Goal: Information Seeking & Learning: Find specific fact

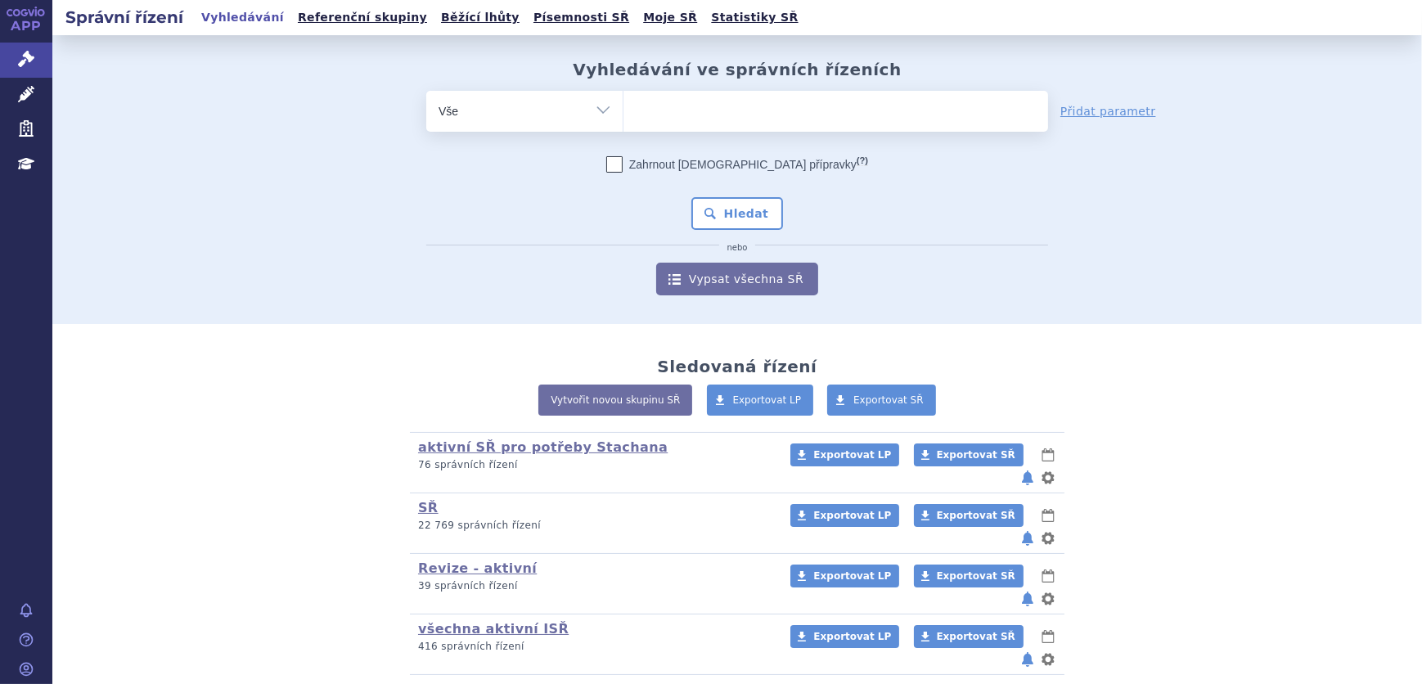
click at [704, 115] on ul at bounding box center [835, 108] width 425 height 34
click at [623, 115] on select at bounding box center [623, 110] width 1 height 41
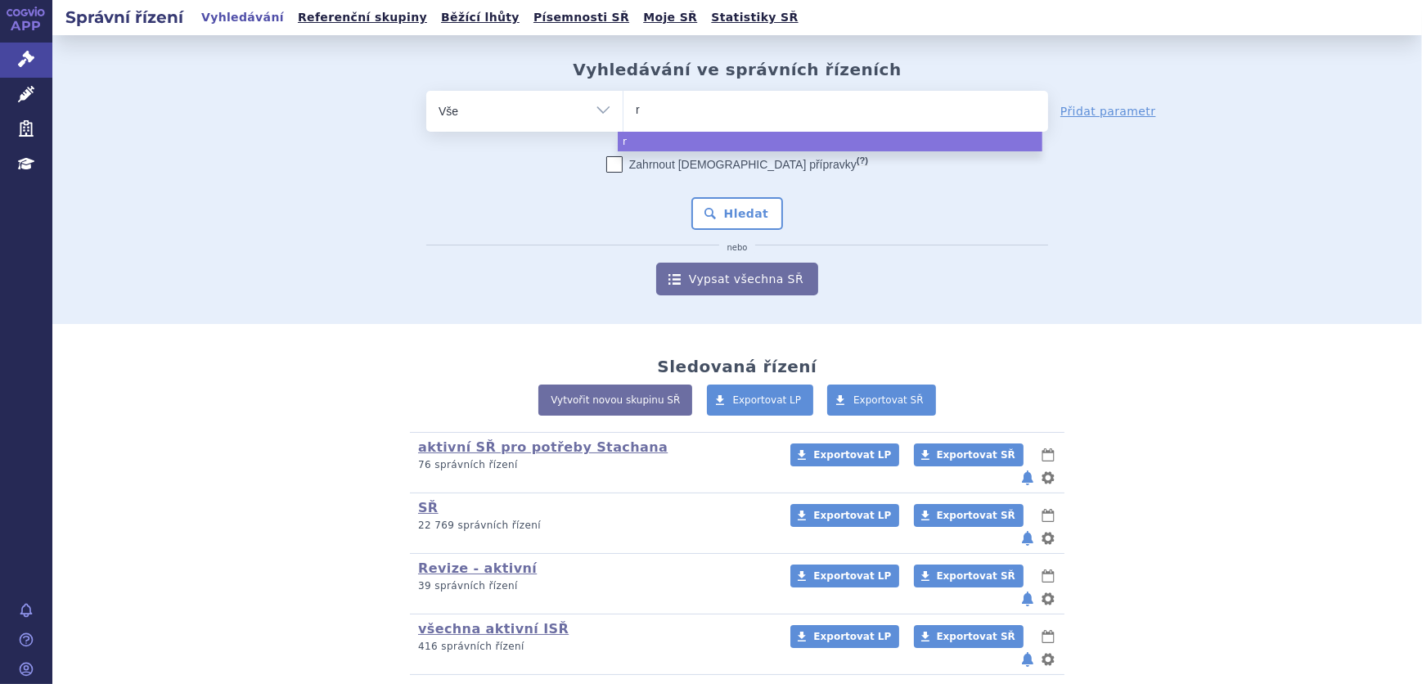
type input "re"
type input "reb"
type input "rebi"
type input "rebif"
select select "rebif"
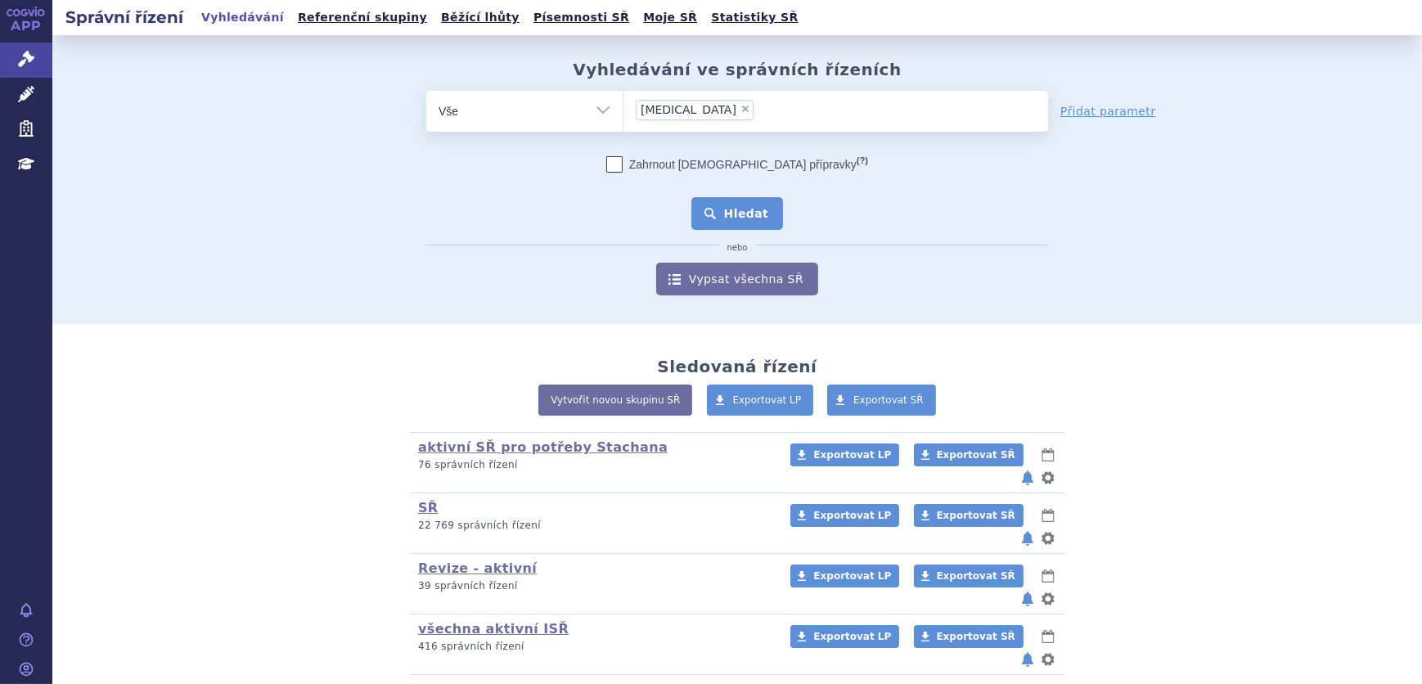
click at [728, 213] on button "Hledat" at bounding box center [737, 213] width 92 height 33
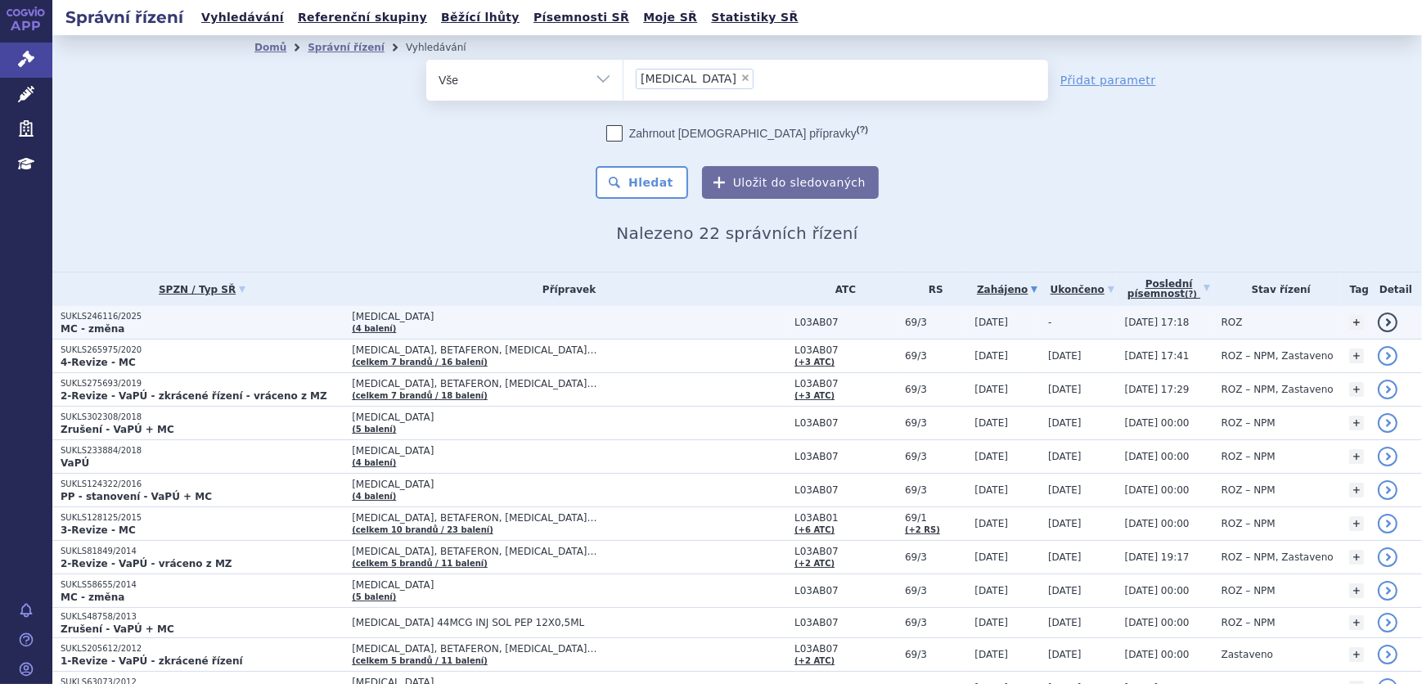
click at [282, 320] on p "SUKLS246116/2025" at bounding box center [202, 316] width 283 height 11
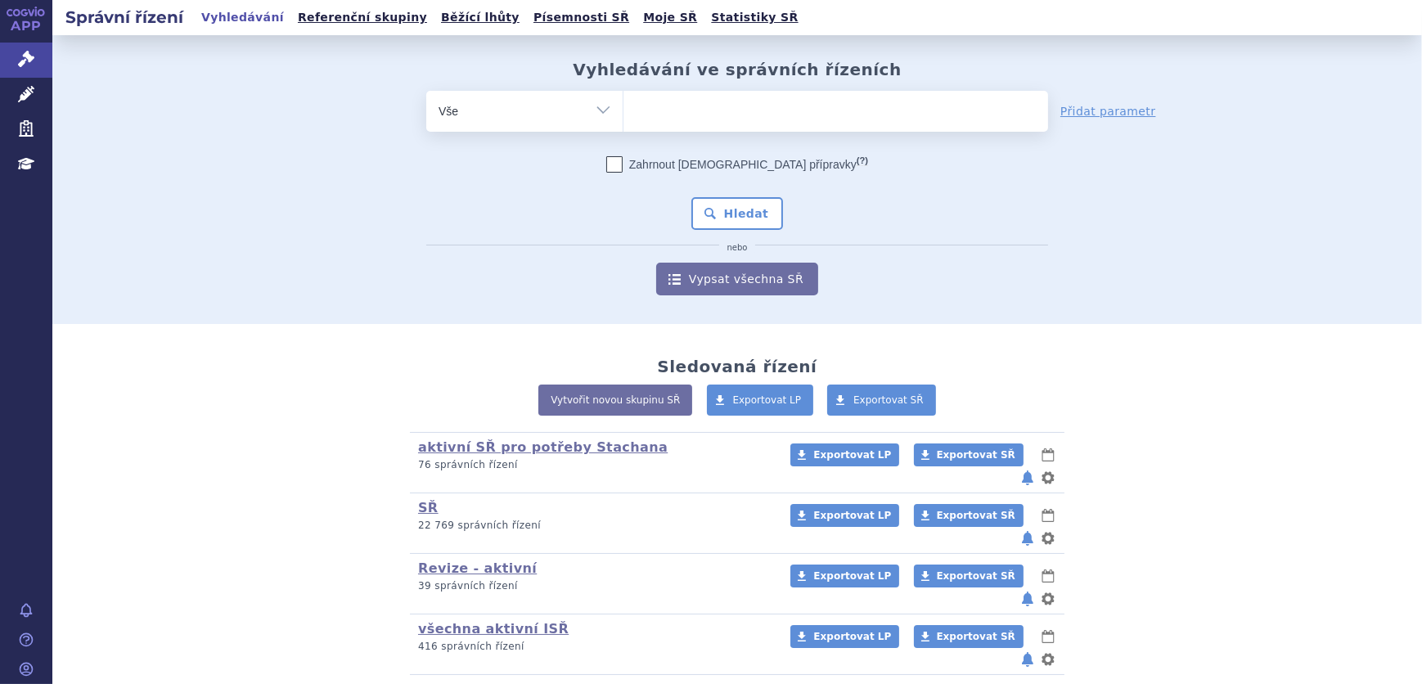
click at [695, 102] on ul at bounding box center [835, 108] width 425 height 34
click at [623, 102] on select at bounding box center [623, 110] width 1 height 41
type input "co"
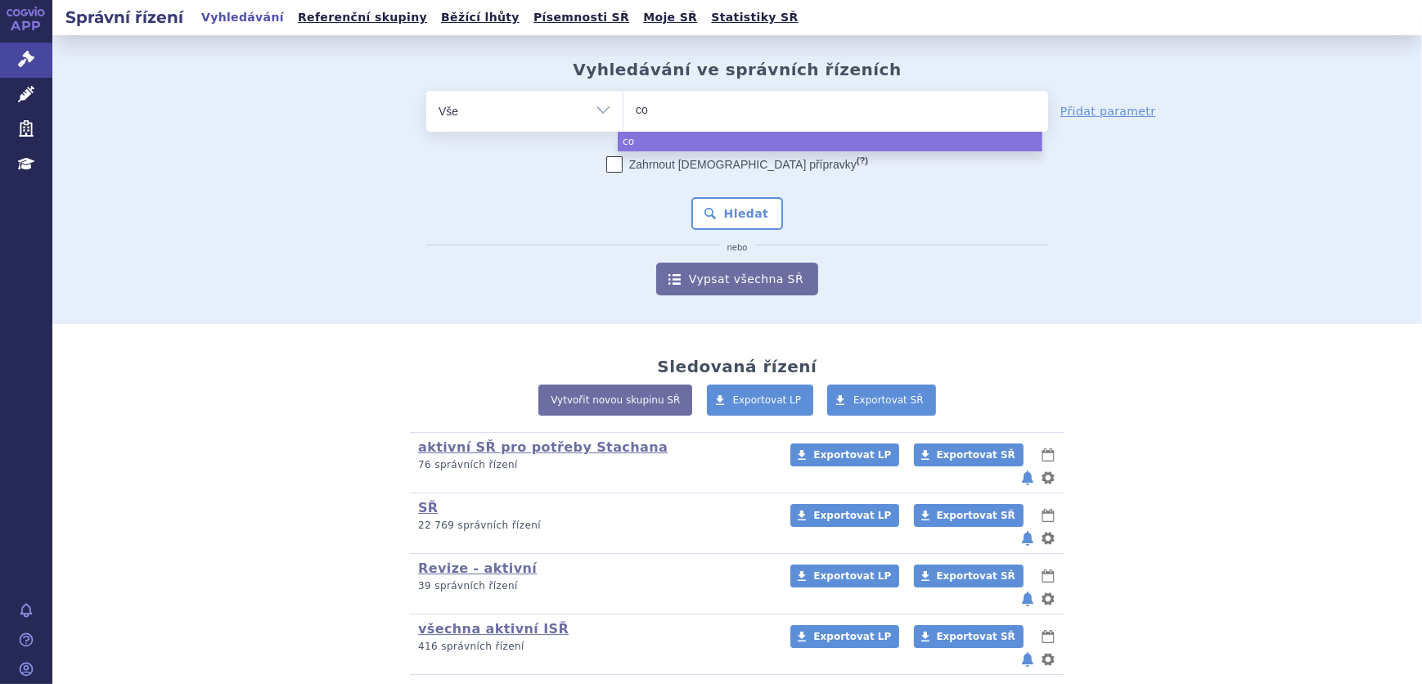
type input "cop"
type input "copa"
type input "copax"
type input "copaxo"
type input "copaxon"
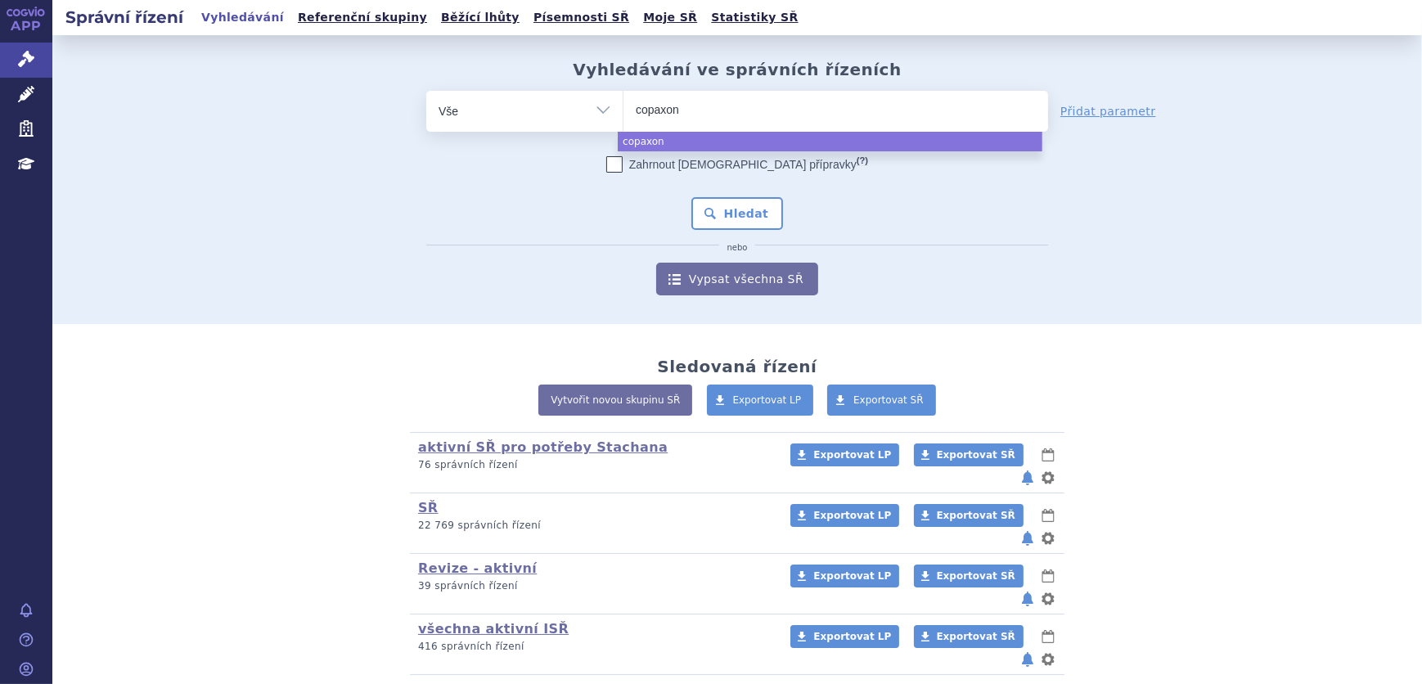
type input "copaxone"
select select "copaxone"
click at [751, 209] on button "Hledat" at bounding box center [737, 213] width 92 height 33
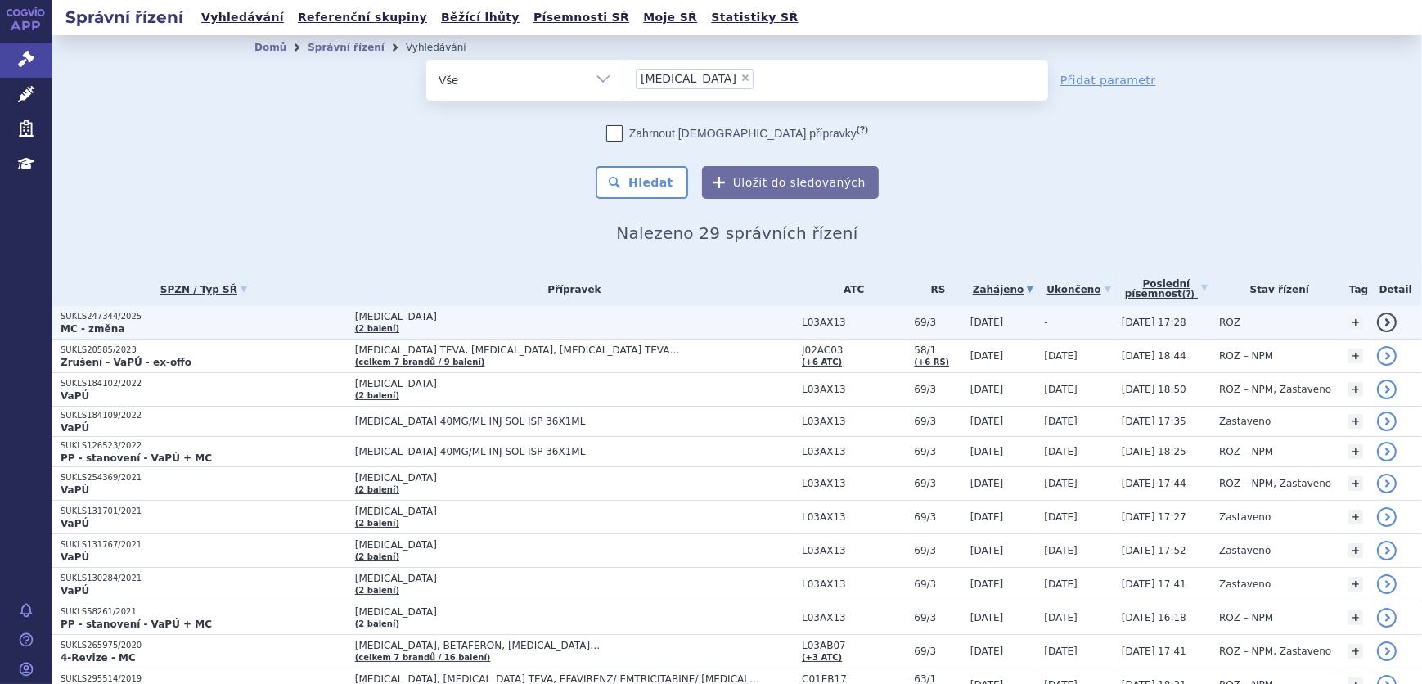
click at [288, 311] on p "SUKLS247344/2025" at bounding box center [204, 316] width 286 height 11
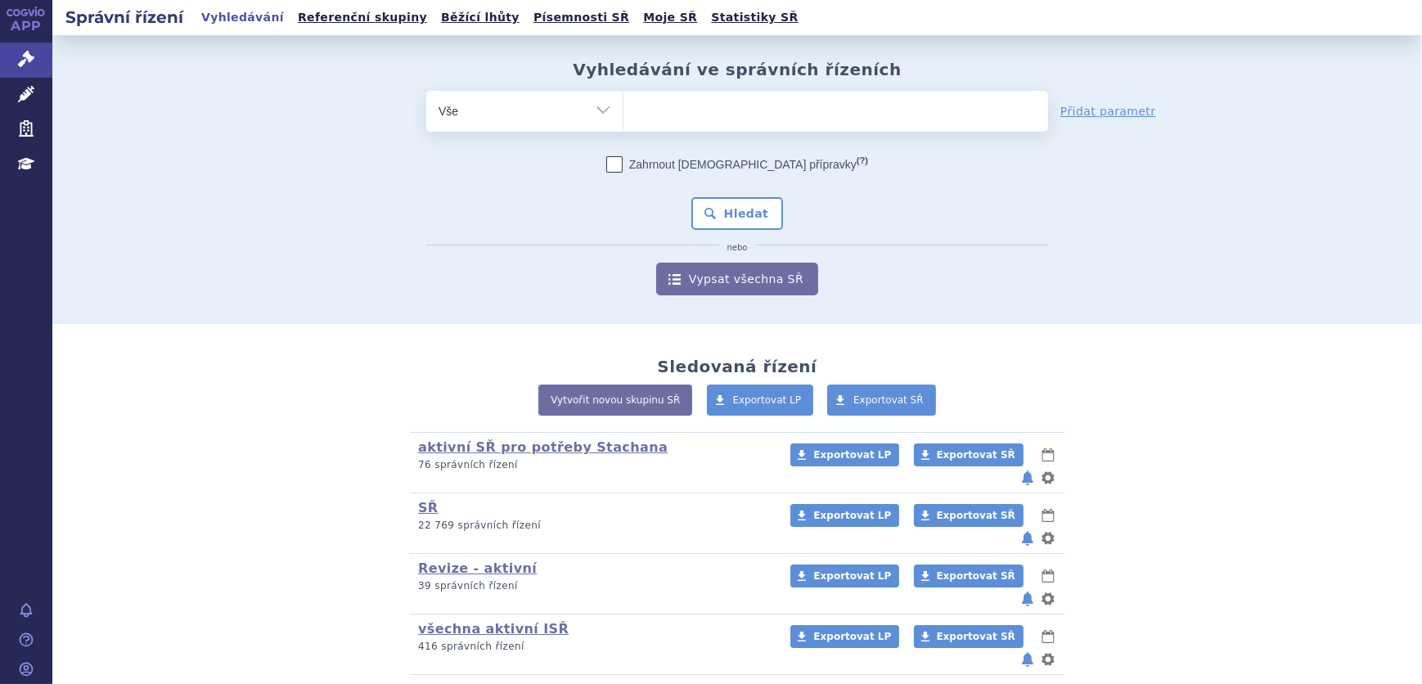
click at [712, 116] on ul at bounding box center [835, 108] width 425 height 34
click at [623, 116] on select at bounding box center [623, 110] width 1 height 41
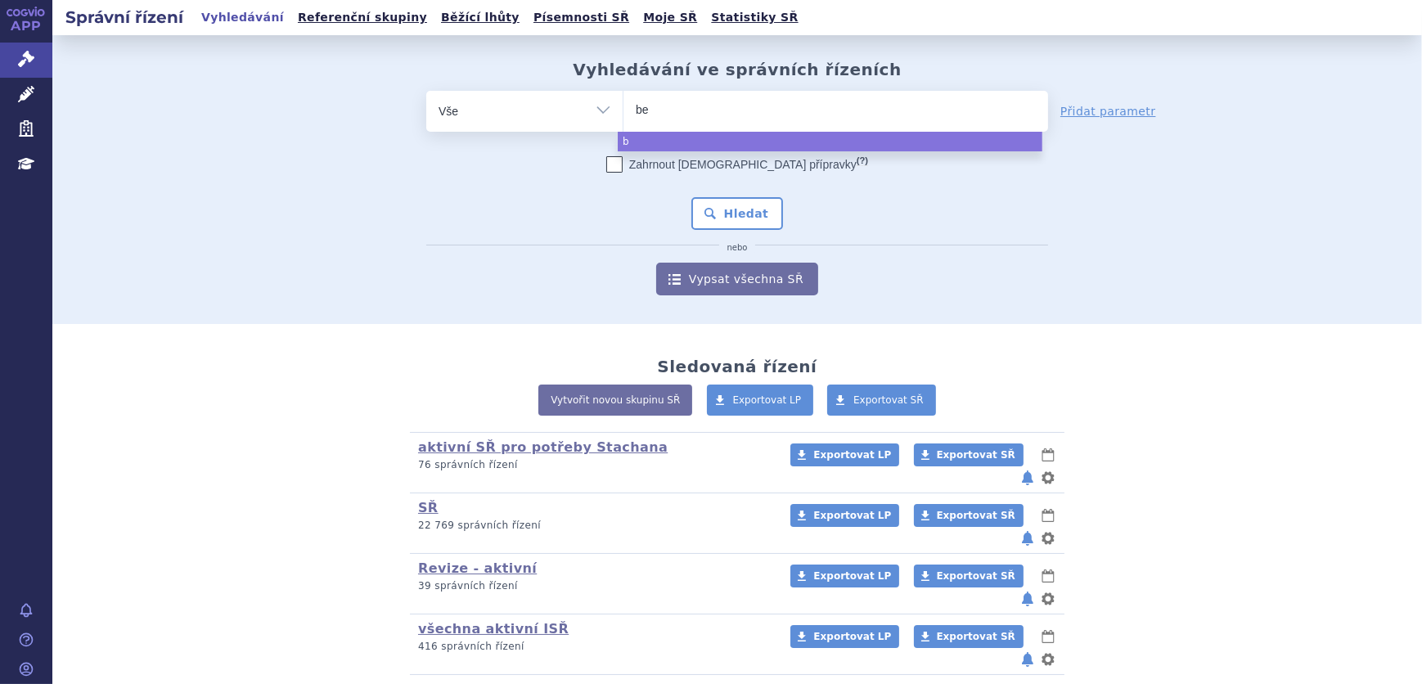
type input "bet"
type input "beta"
type input "betaf"
type input "betafe"
type input "betafero"
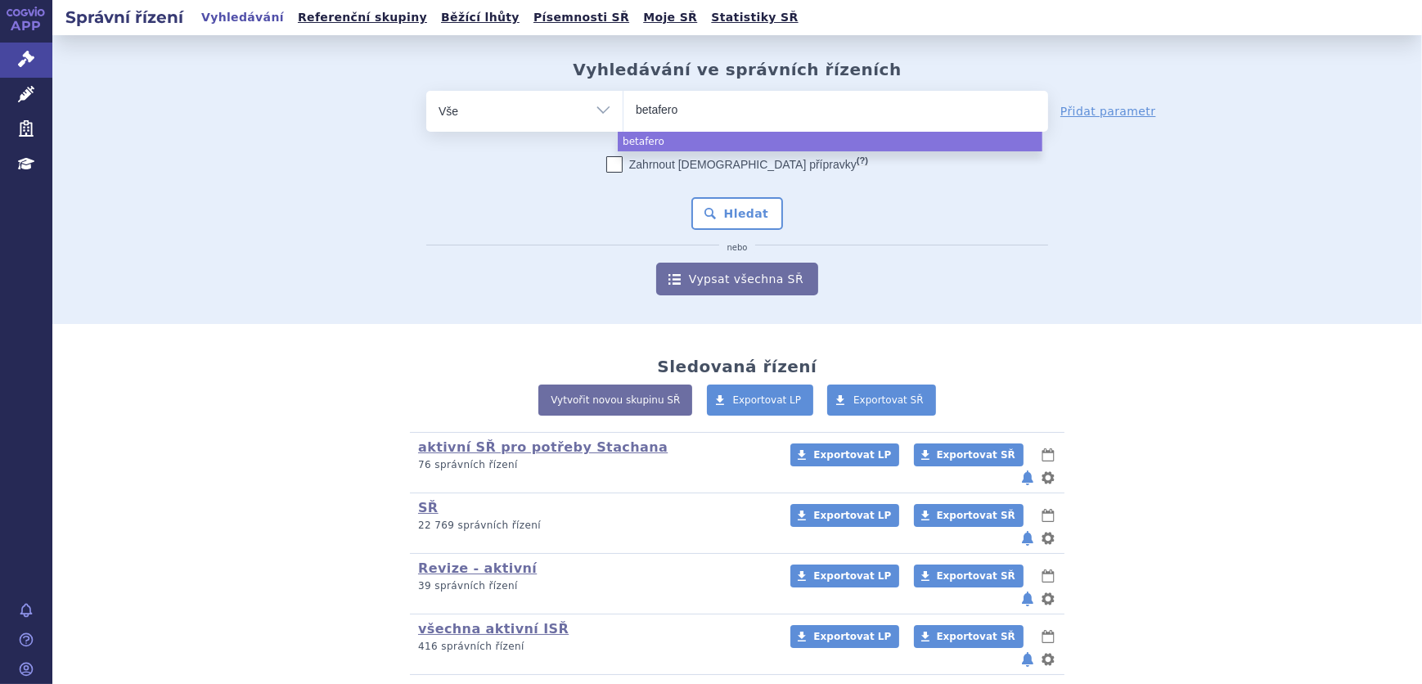
type input "betaferon"
select select "betaferon"
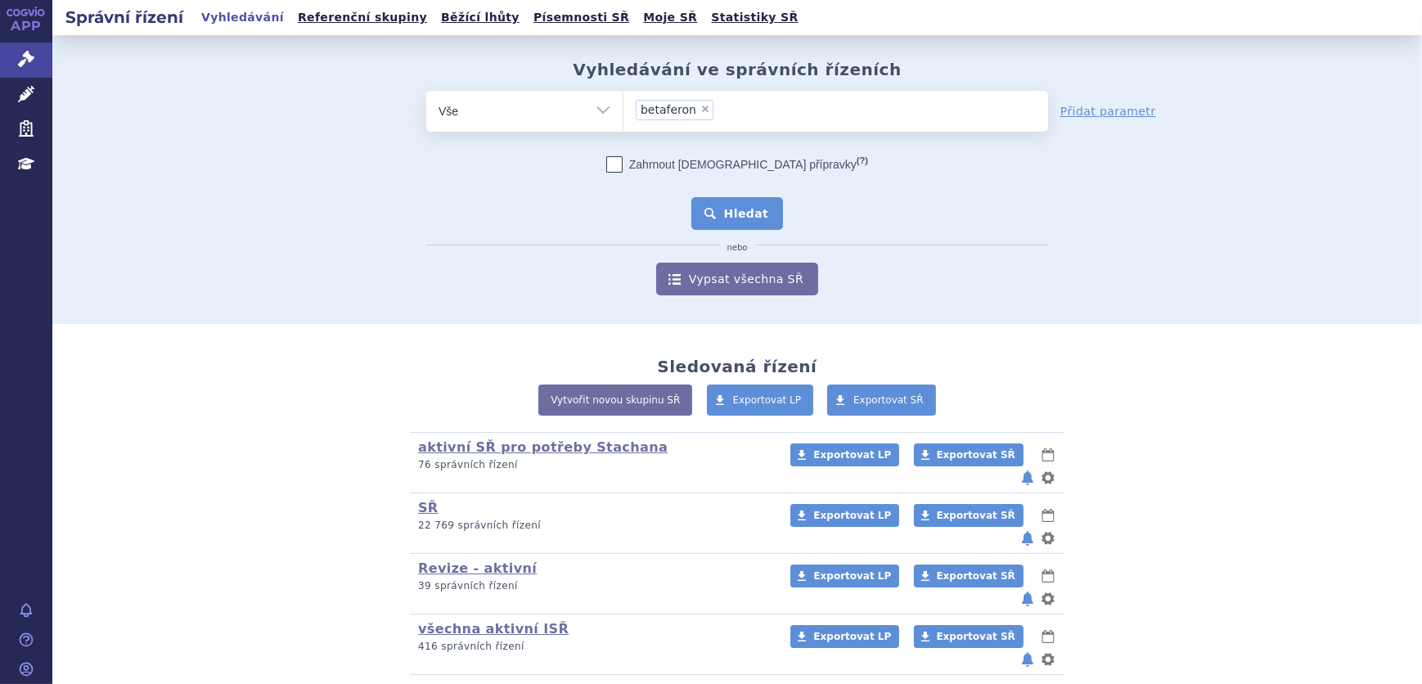
click at [727, 209] on button "Hledat" at bounding box center [737, 213] width 92 height 33
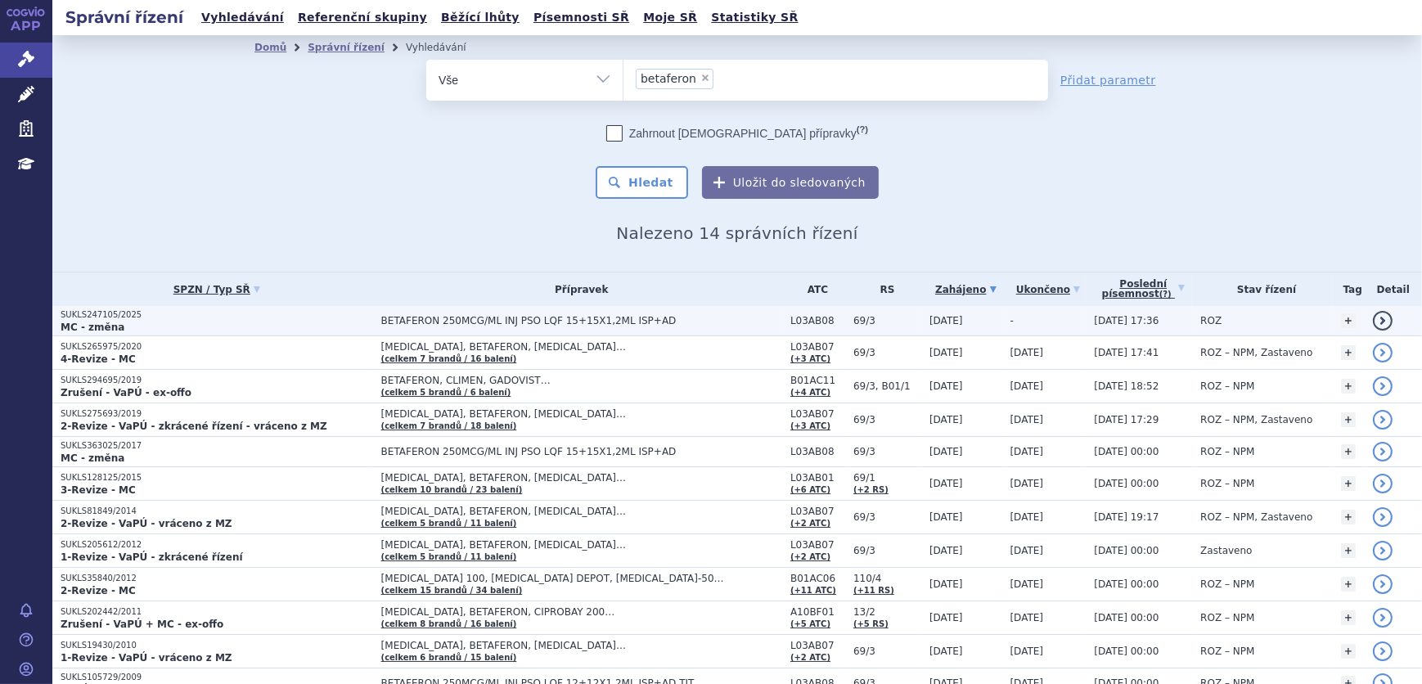
click at [524, 324] on span "BETAFERON 250MCG/ML INJ PSO LQF 15+15X1,2ML ISP+AD" at bounding box center [581, 320] width 401 height 11
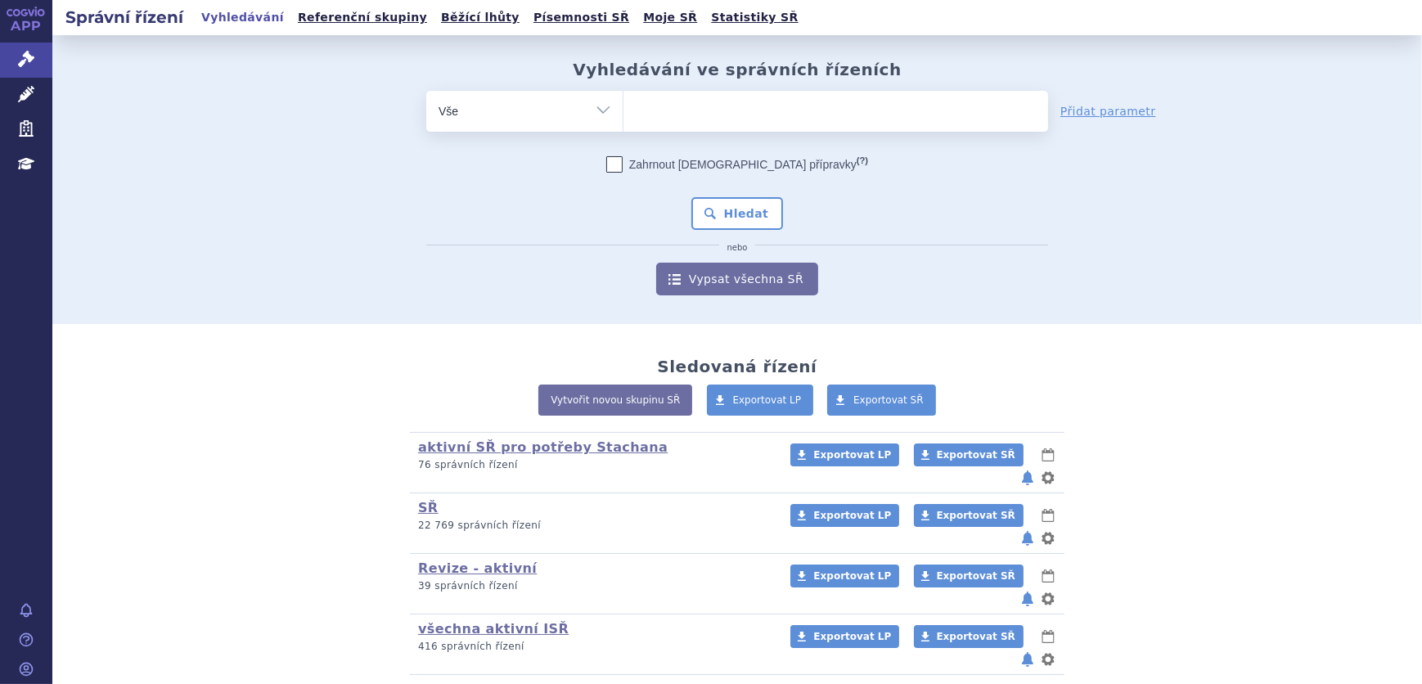
click at [766, 124] on ul at bounding box center [835, 108] width 425 height 34
click at [623, 124] on select at bounding box center [623, 110] width 1 height 41
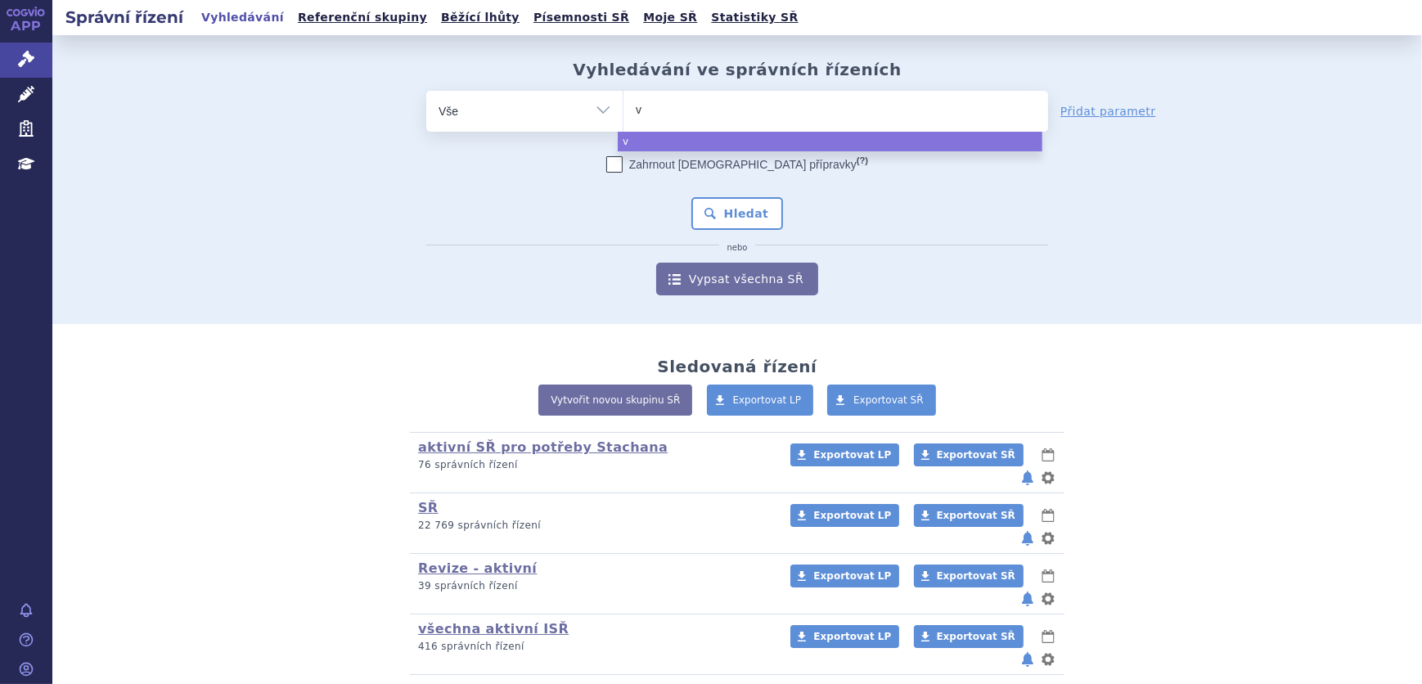
type input "vy"
type input "vyd"
type input "vydu"
type input "vydura"
select select "vydura"
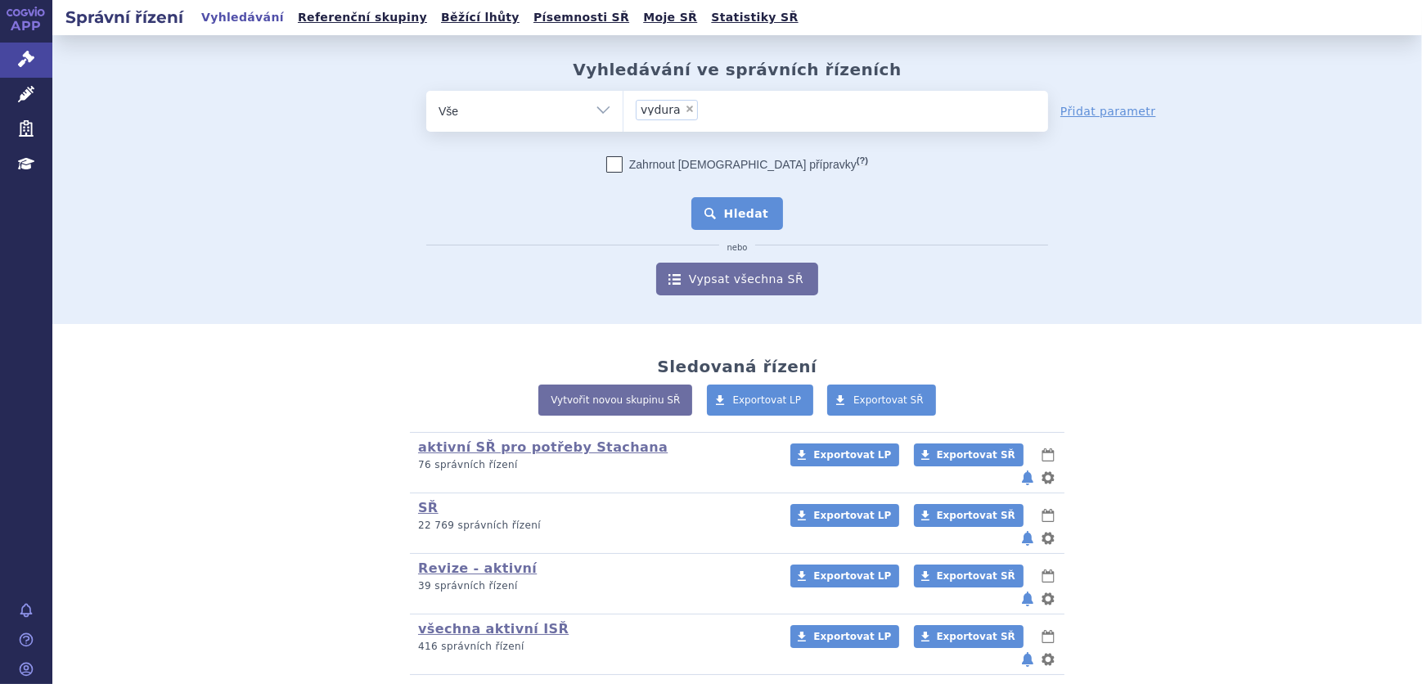
click at [733, 209] on button "Hledat" at bounding box center [737, 213] width 92 height 33
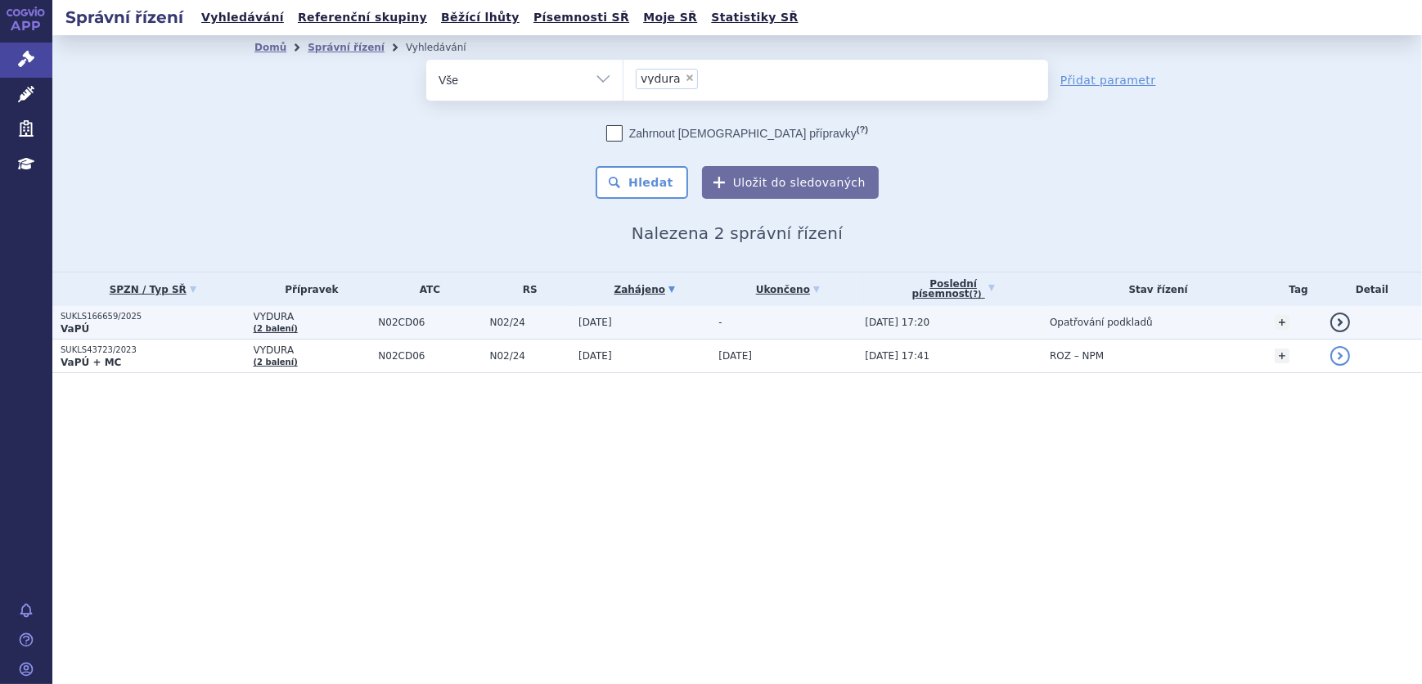
click at [678, 318] on td "30.04.2025" at bounding box center [640, 323] width 140 height 34
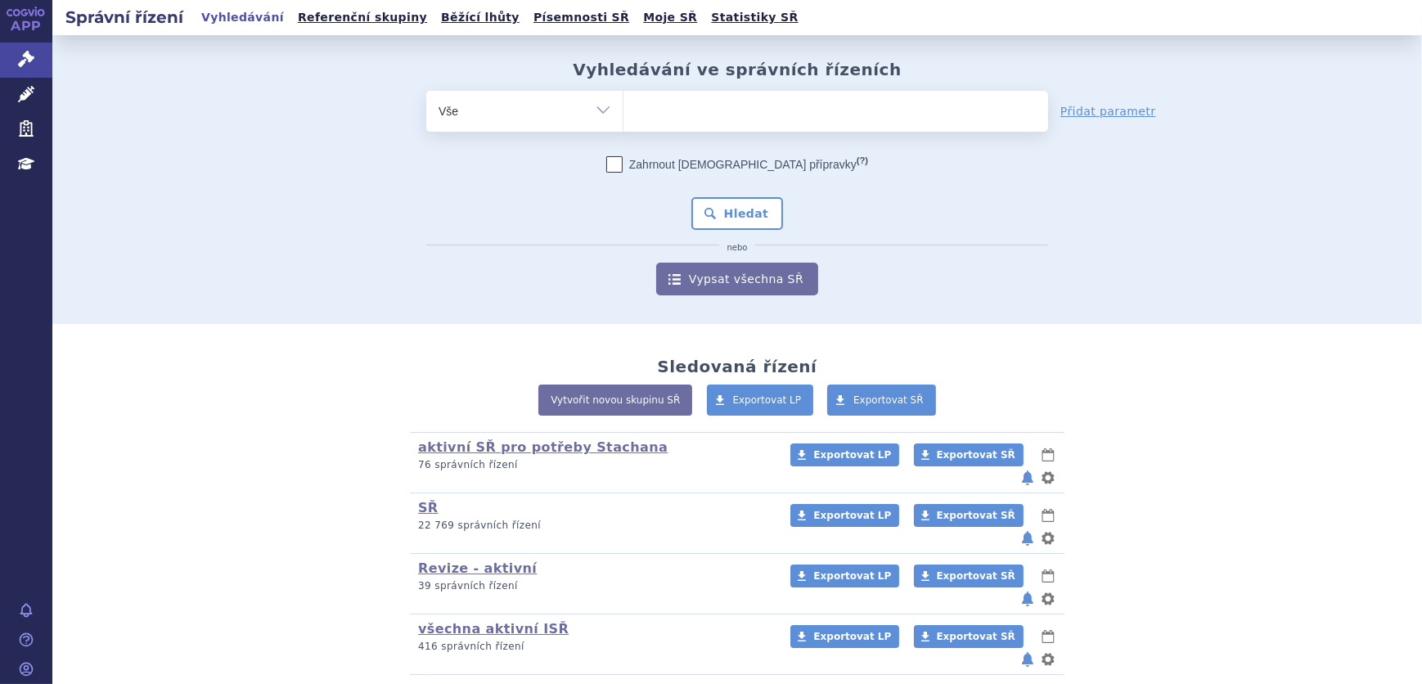
click at [695, 106] on ul at bounding box center [835, 108] width 425 height 34
click at [623, 106] on select at bounding box center [623, 110] width 1 height 41
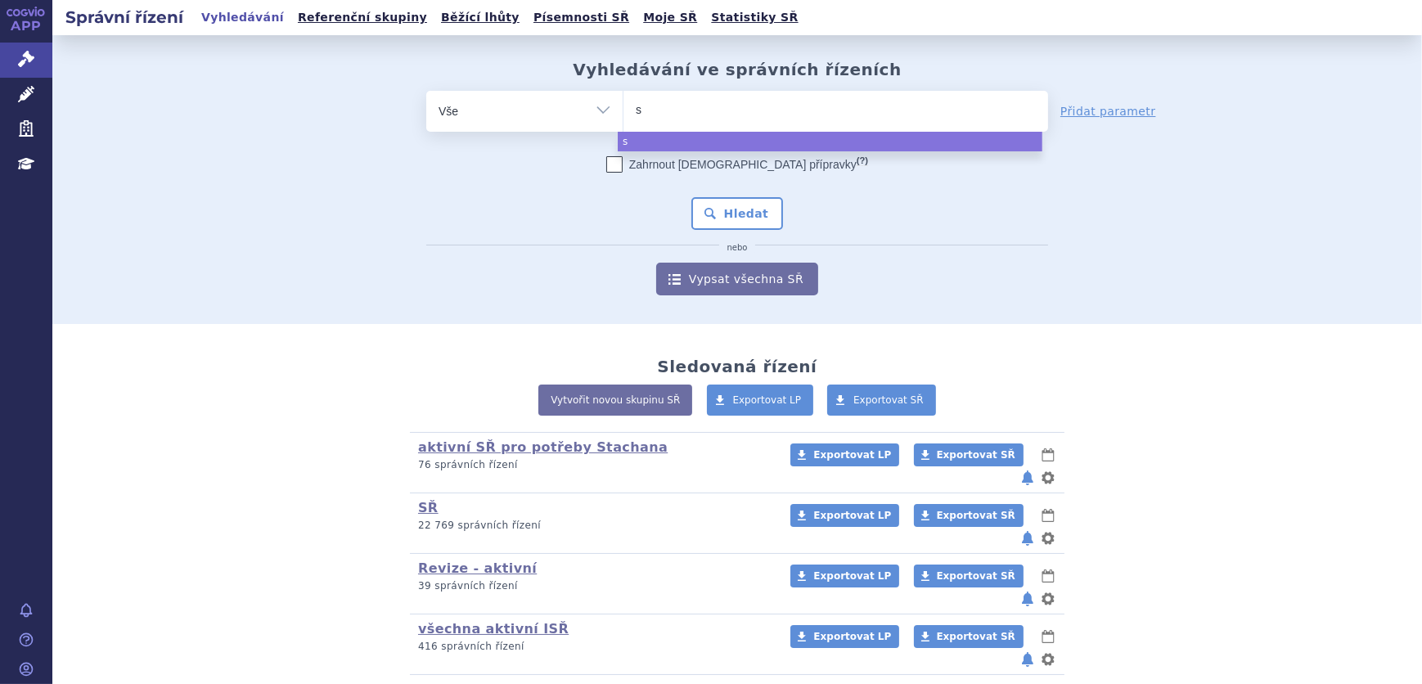
type input "su"
type input "sub"
type input "subo"
type input "subox"
type input "suboxo"
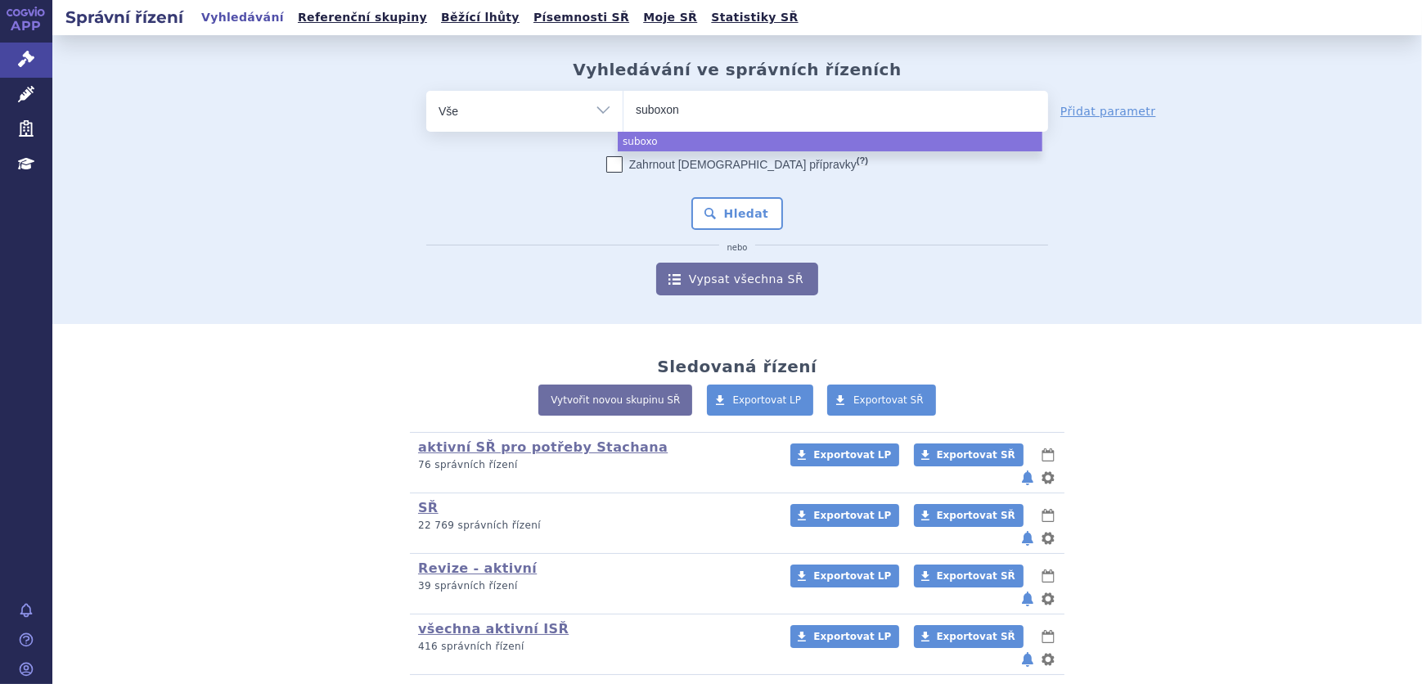
type input "[MEDICAL_DATA]"
select select "[MEDICAL_DATA]"
click at [705, 209] on button "Hledat" at bounding box center [737, 213] width 92 height 33
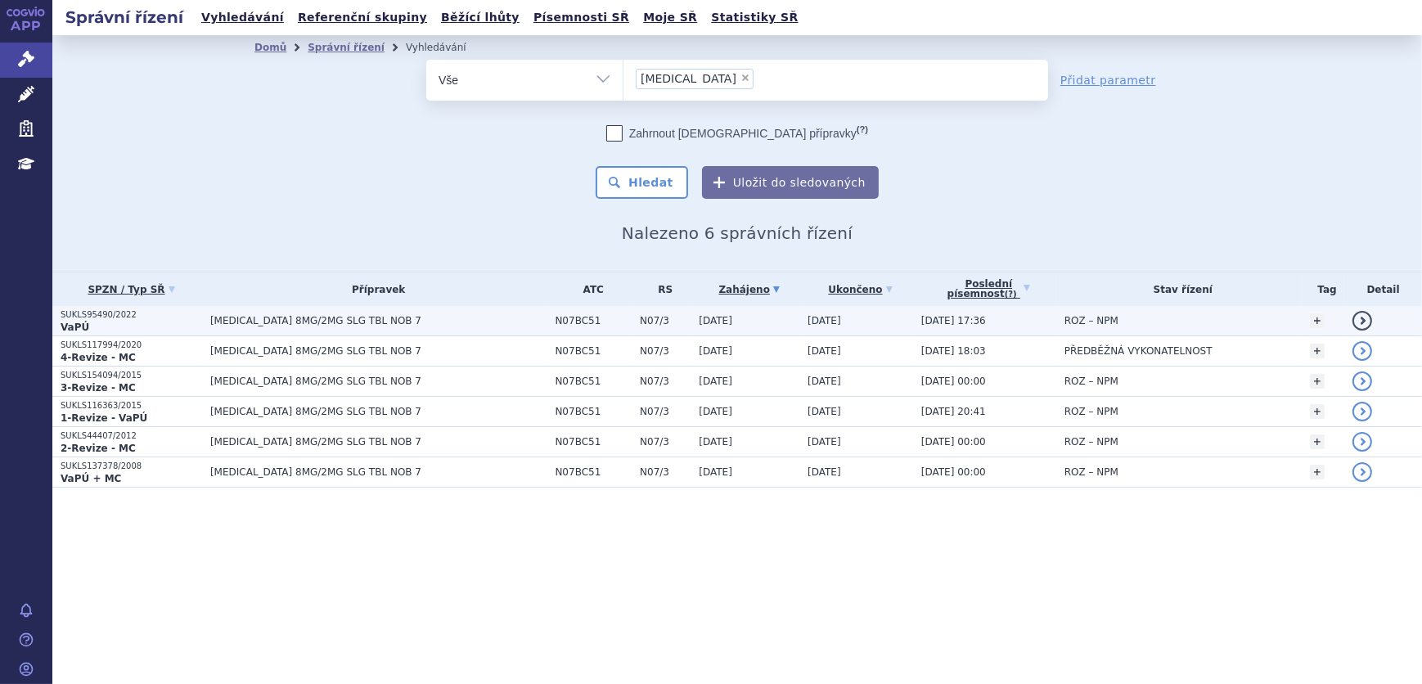
click at [300, 311] on td "[MEDICAL_DATA] 8MG/2MG SLG TBL NOB 7" at bounding box center [374, 321] width 345 height 30
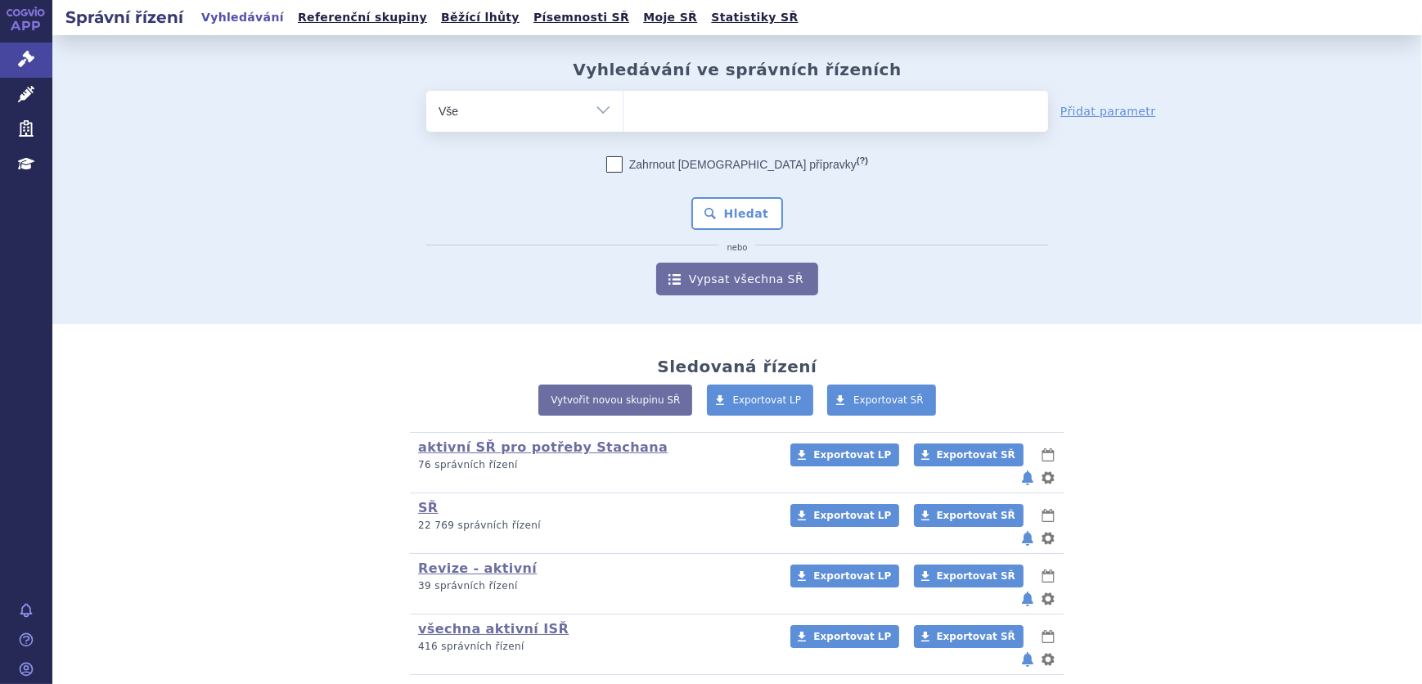
click at [722, 115] on ul at bounding box center [835, 108] width 425 height 34
click at [623, 115] on select at bounding box center [623, 110] width 1 height 41
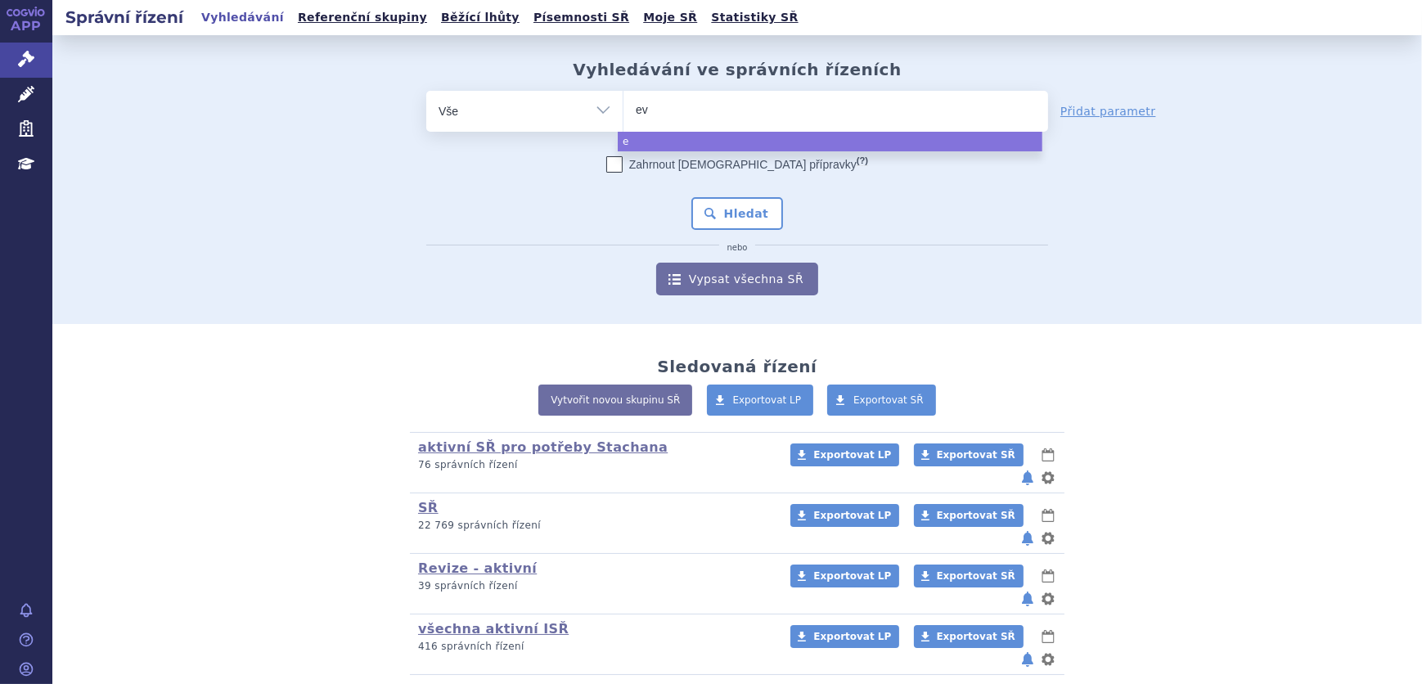
type input "evr"
type input "evry"
type input "evrys"
type input "evrysdi"
select select "evrysdi"
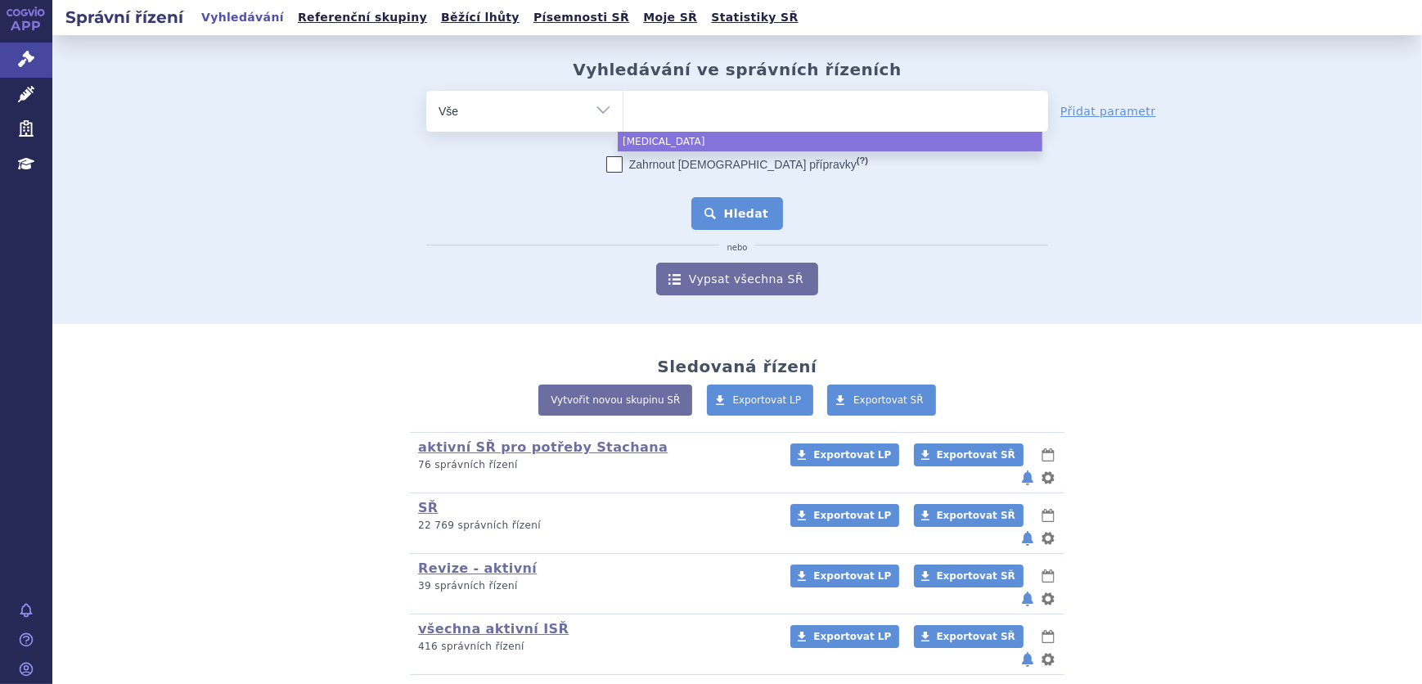
click at [727, 214] on button "Hledat" at bounding box center [737, 213] width 92 height 33
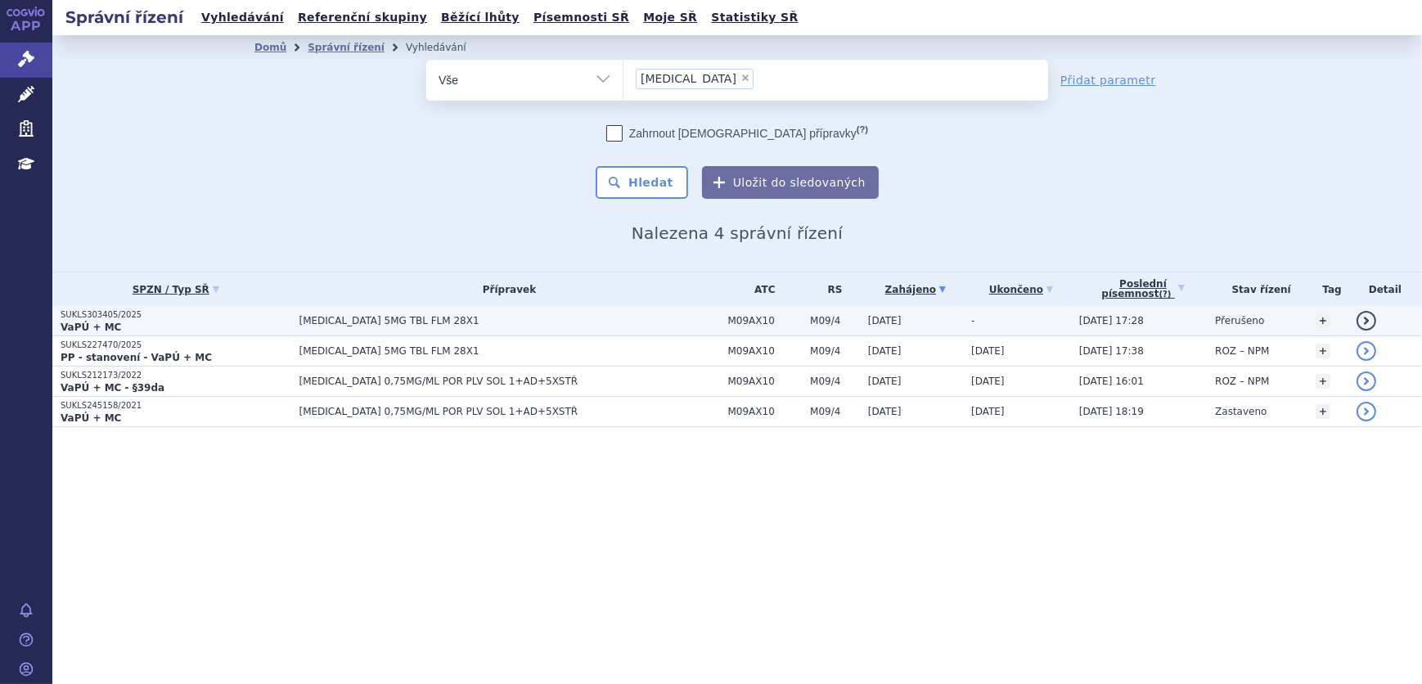
click at [377, 323] on span "[MEDICAL_DATA] 5MG TBL FLM 28X1" at bounding box center [503, 320] width 409 height 11
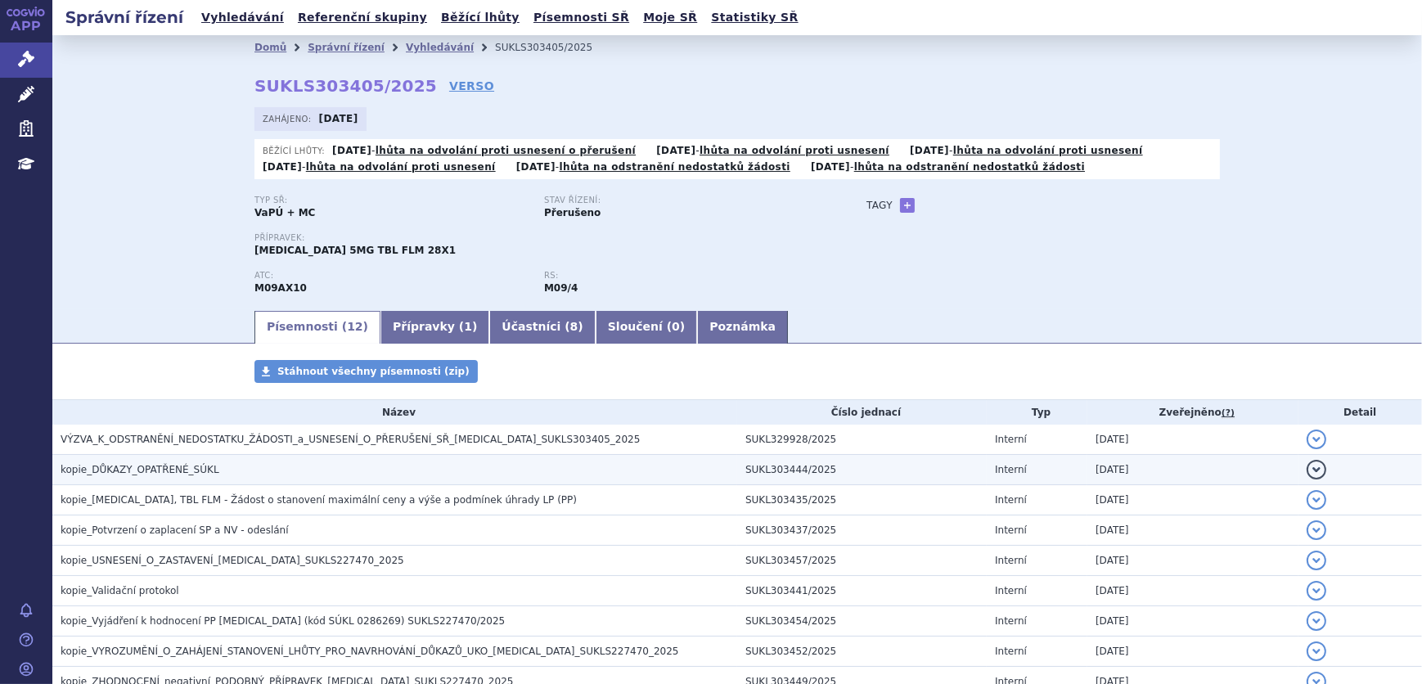
scroll to position [74, 0]
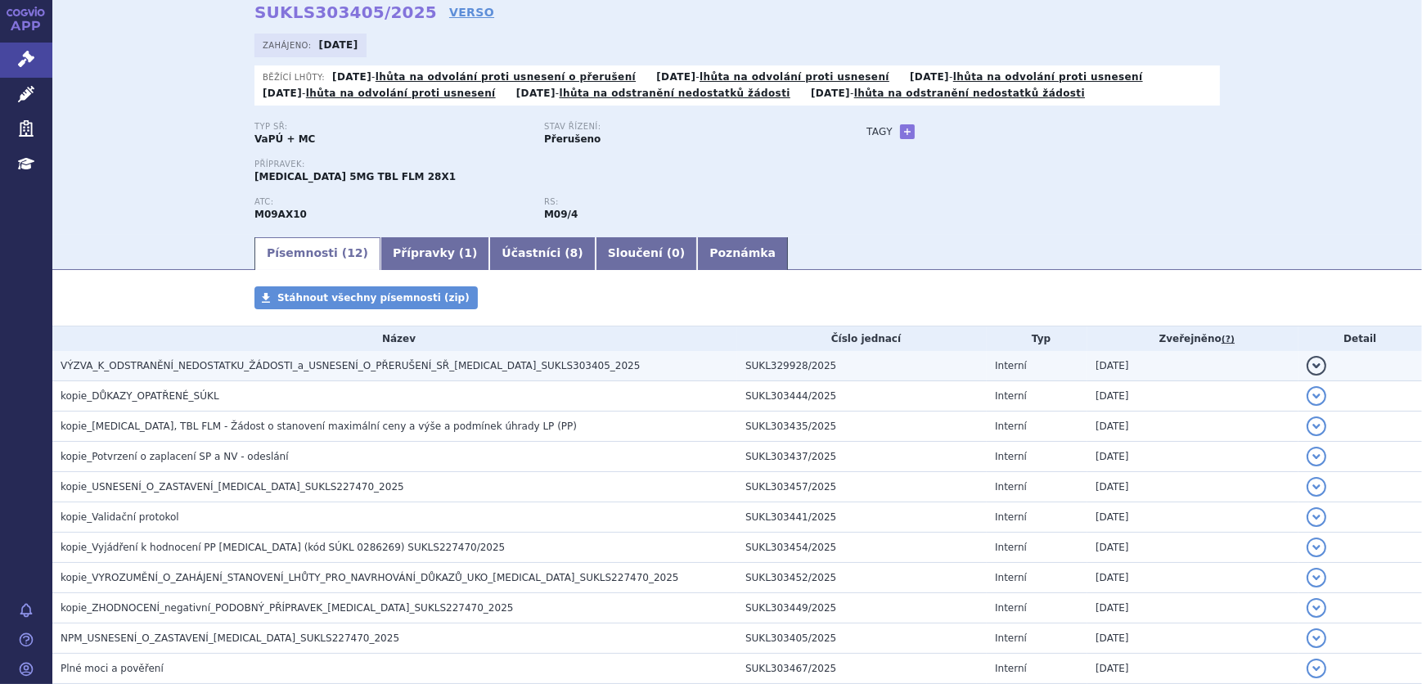
click at [410, 360] on span "VÝZVA_K_ODSTRANĚNÍ_NEDOSTATKU_ŽÁDOSTI_a_USNESENÍ_O_PŘERUŠENÍ_SŘ_EVRYSDI_SUKLS30…" at bounding box center [350, 365] width 579 height 11
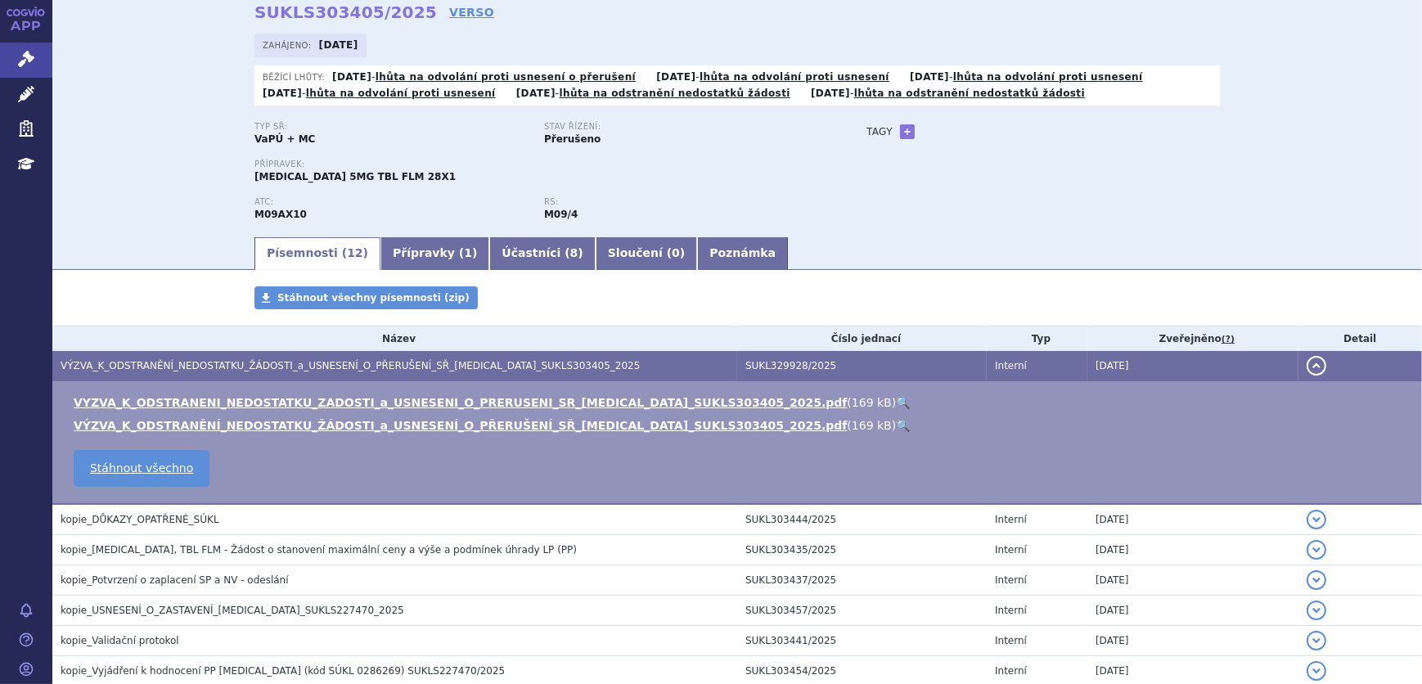
click at [896, 399] on link "🔍" at bounding box center [903, 402] width 14 height 13
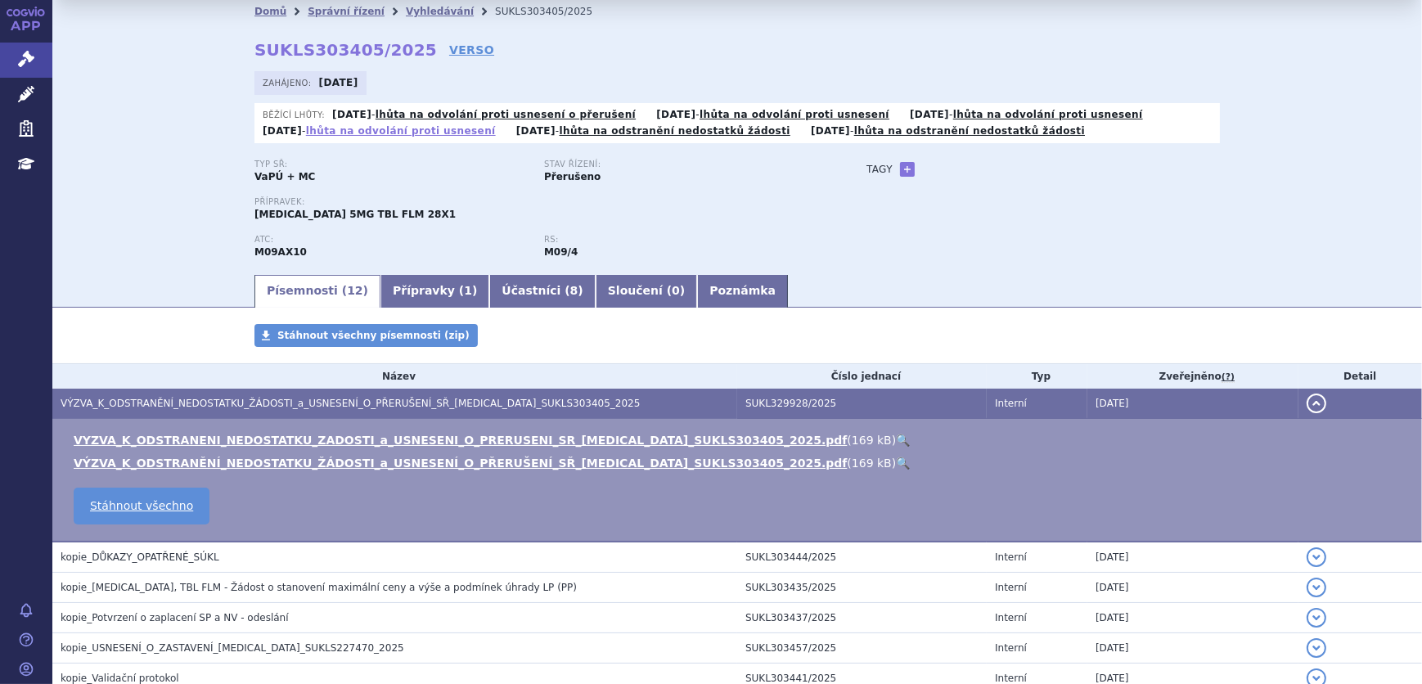
scroll to position [0, 0]
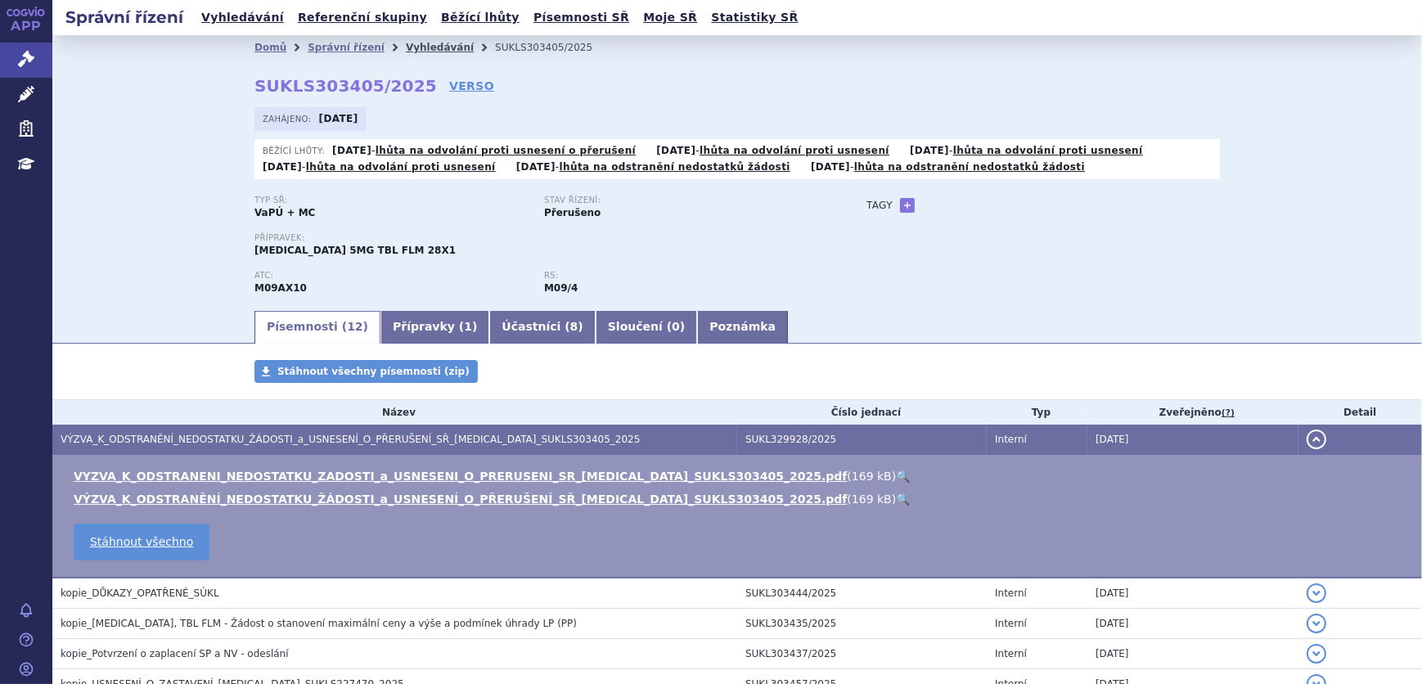
click at [406, 48] on link "Vyhledávání" at bounding box center [440, 47] width 68 height 11
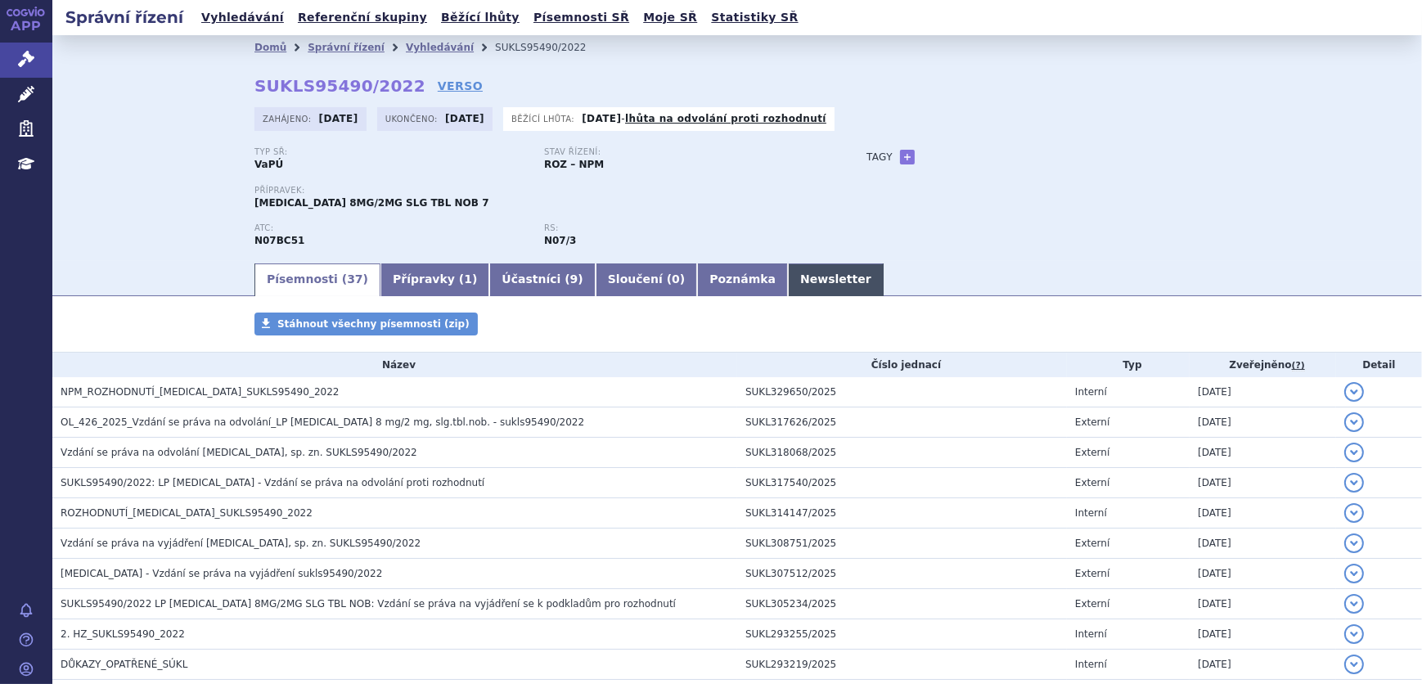
click at [788, 277] on link "Newsletter" at bounding box center [836, 279] width 96 height 33
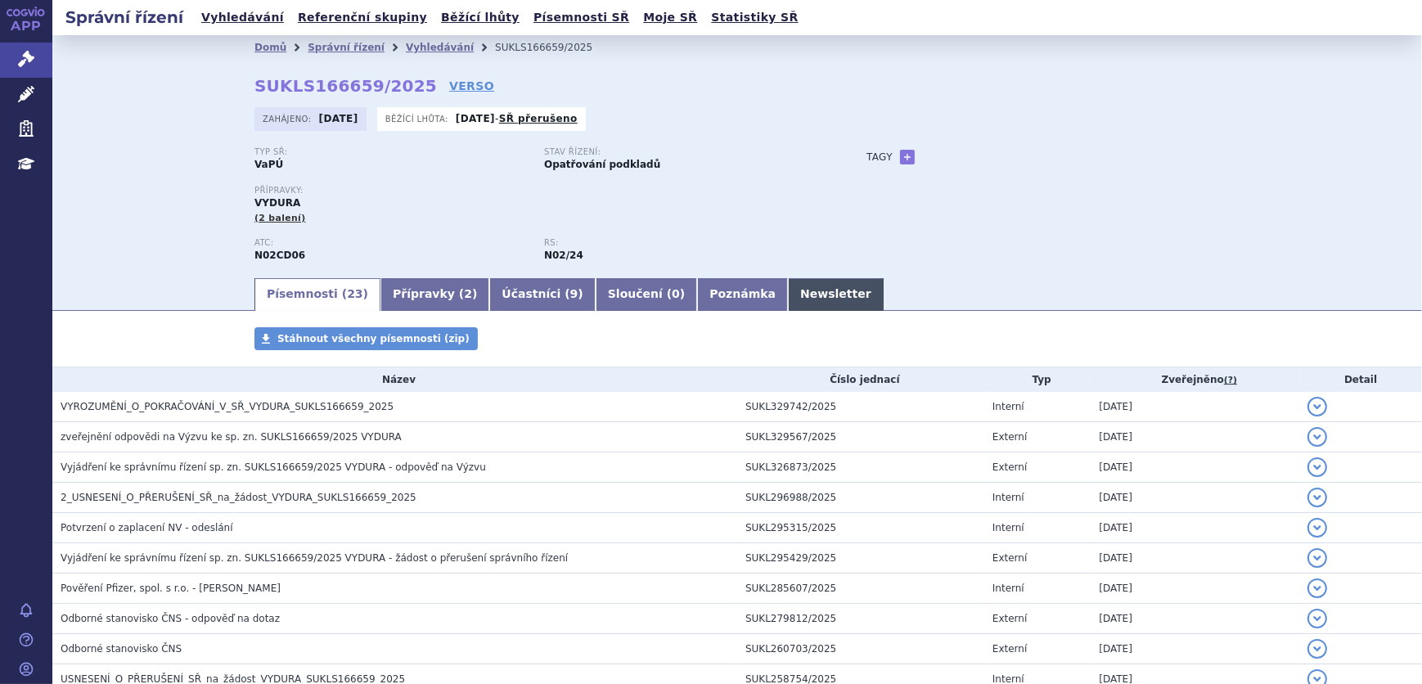
click at [788, 293] on link "Newsletter" at bounding box center [836, 294] width 96 height 33
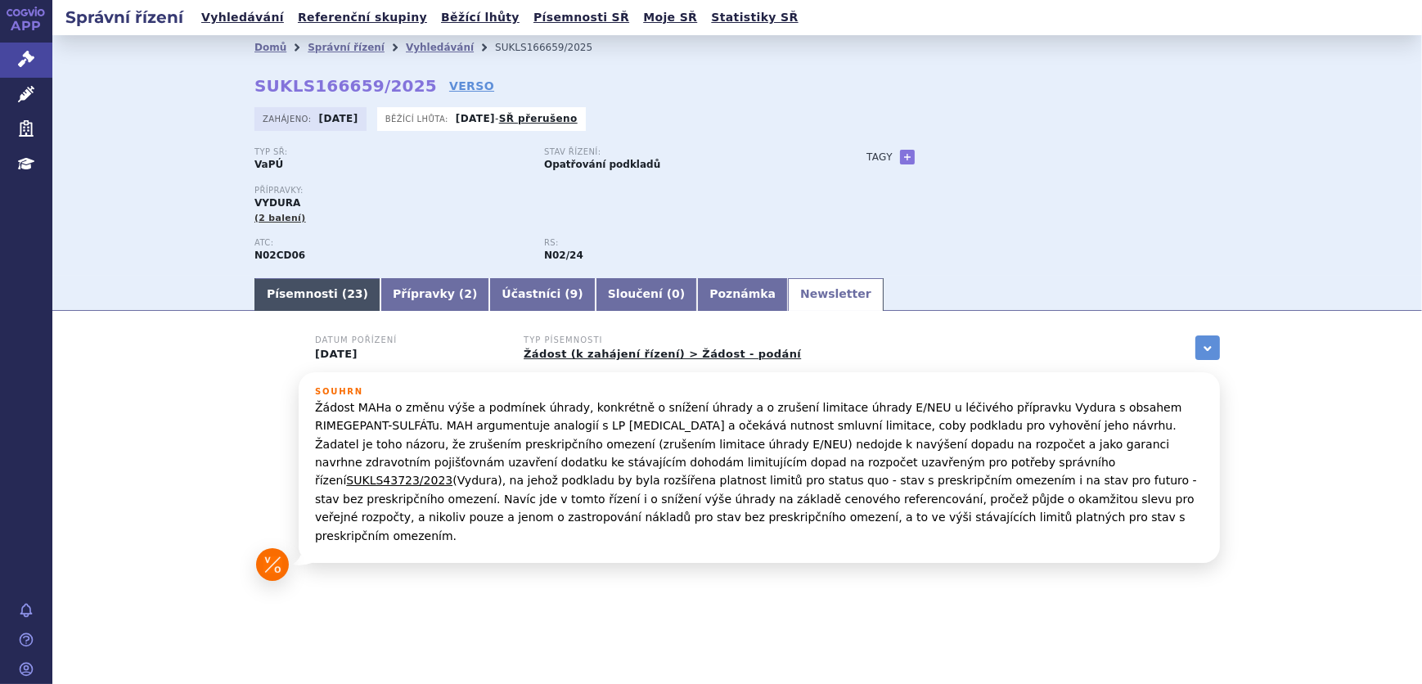
click at [325, 286] on link "Písemnosti ( 23 )" at bounding box center [317, 294] width 126 height 33
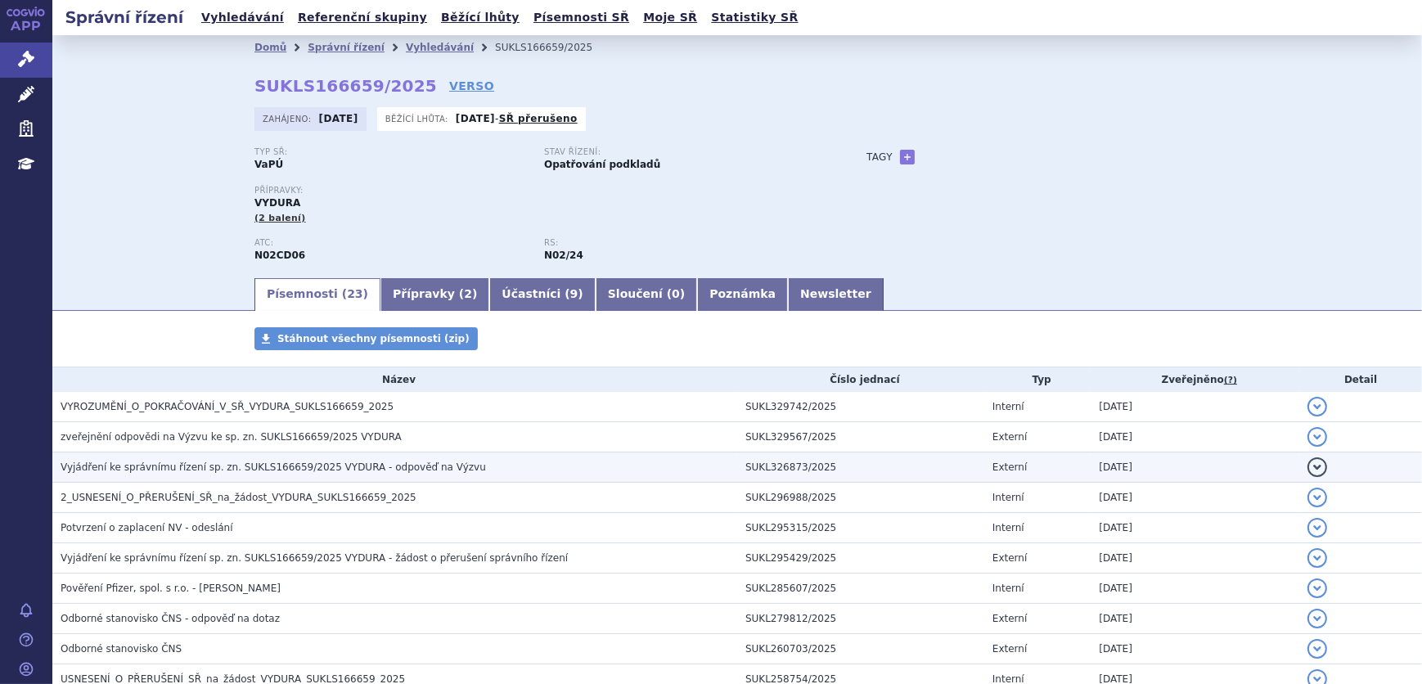
click at [245, 466] on span "Vyjádření ke správnímu řízení sp. zn. SUKLS166659/2025 VYDURA - odpověď na Výzvu" at bounding box center [273, 466] width 425 height 11
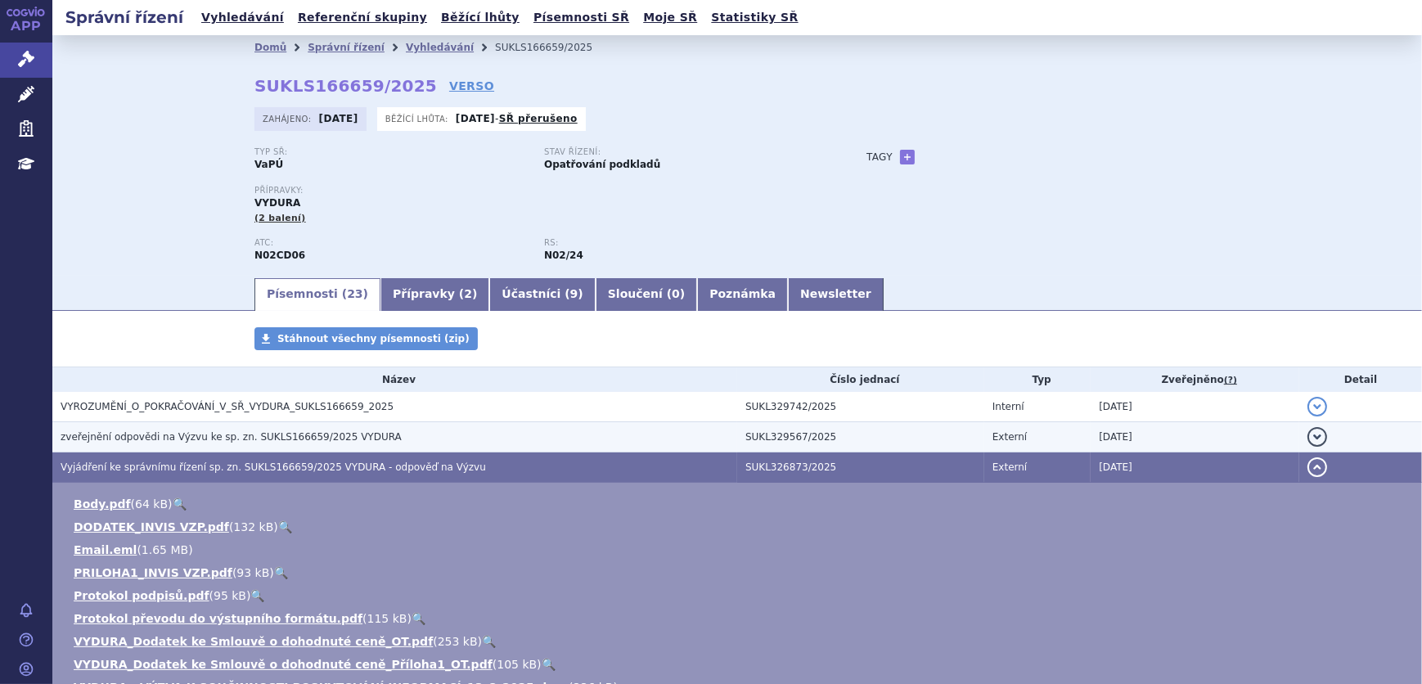
click at [257, 439] on span "zveřejnění odpovědi na Výzvu ke sp. zn. SUKLS166659/2025 VYDURA" at bounding box center [231, 436] width 341 height 11
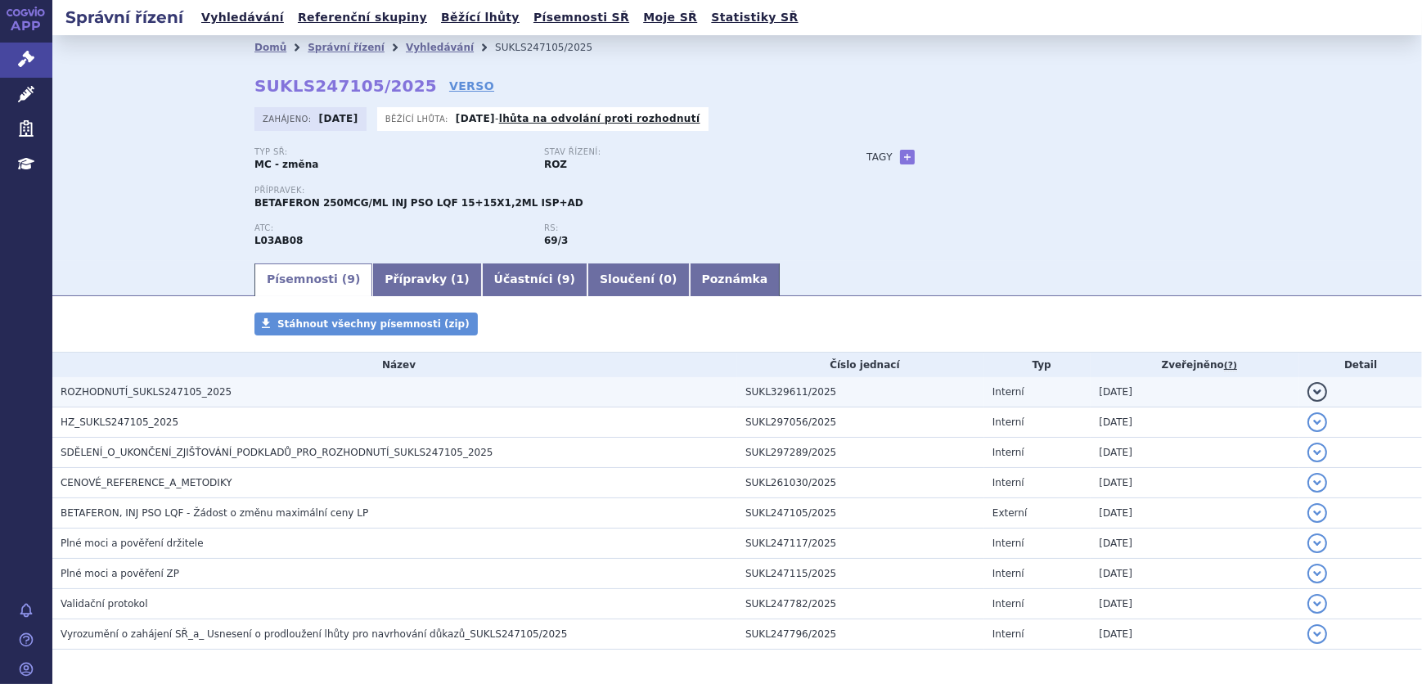
click at [137, 397] on span "ROZHODNUTÍ_SUKLS247105_2025" at bounding box center [146, 391] width 171 height 11
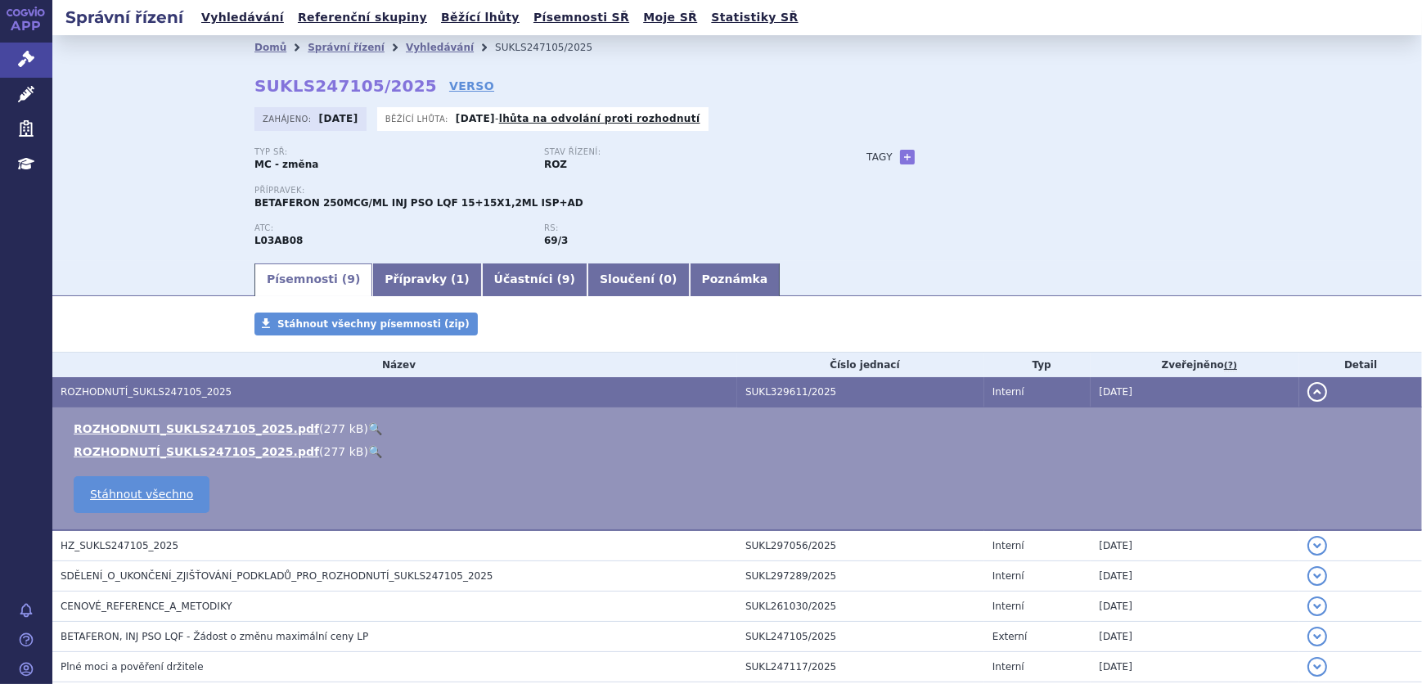
click at [368, 425] on link "🔍" at bounding box center [375, 428] width 14 height 13
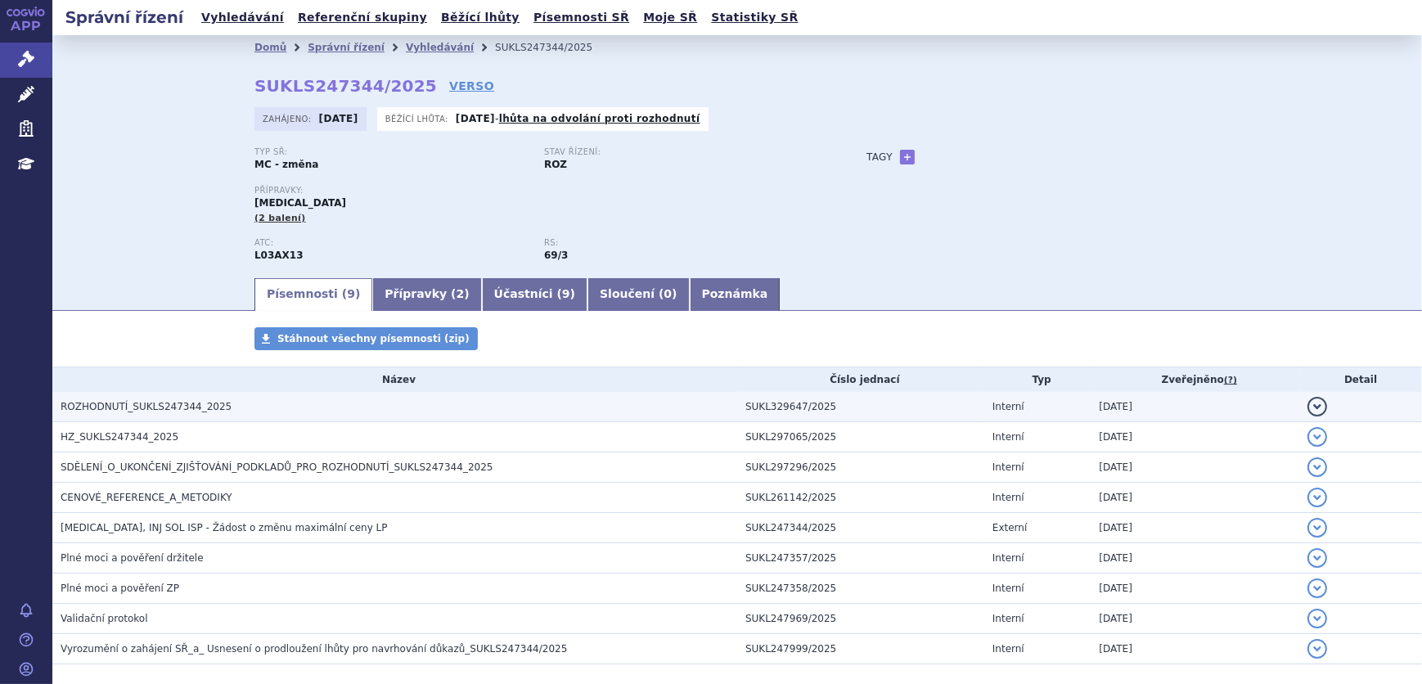
click at [227, 412] on h3 "ROZHODNUTÍ_SUKLS247344_2025" at bounding box center [399, 406] width 677 height 16
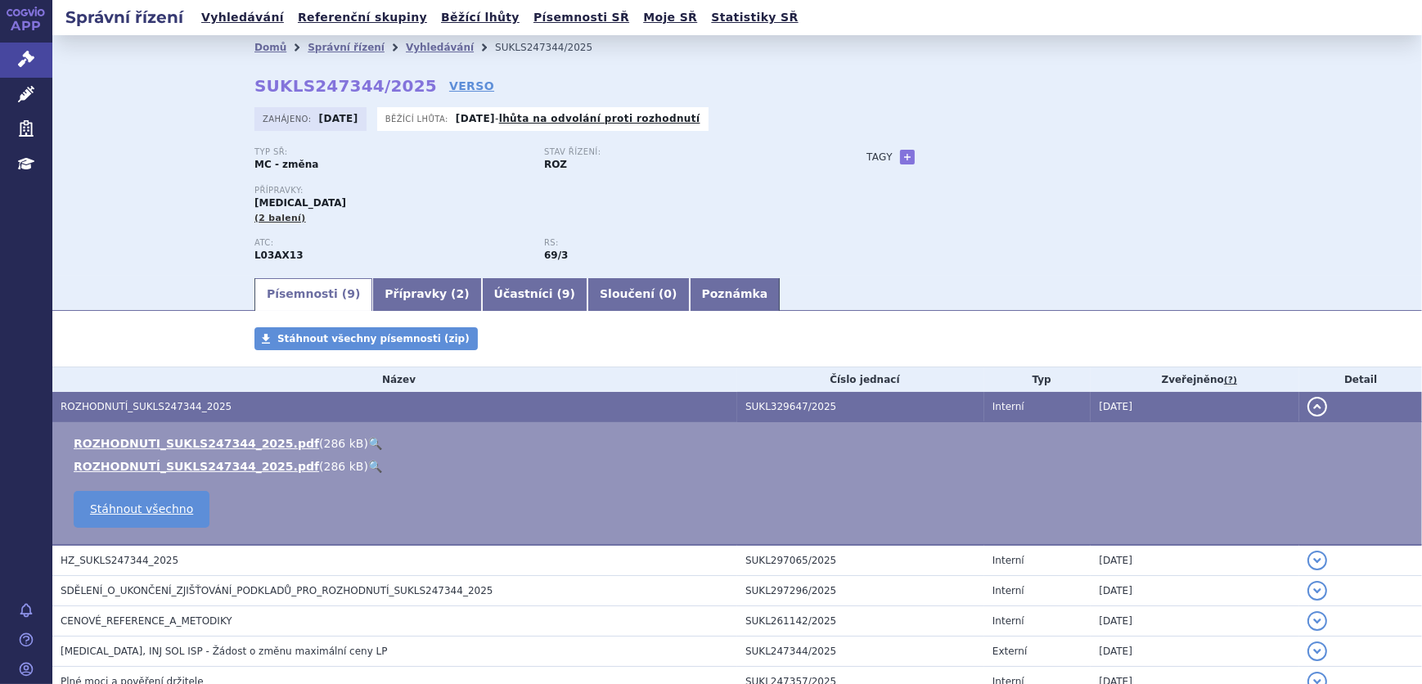
click at [368, 440] on link "🔍" at bounding box center [375, 443] width 14 height 13
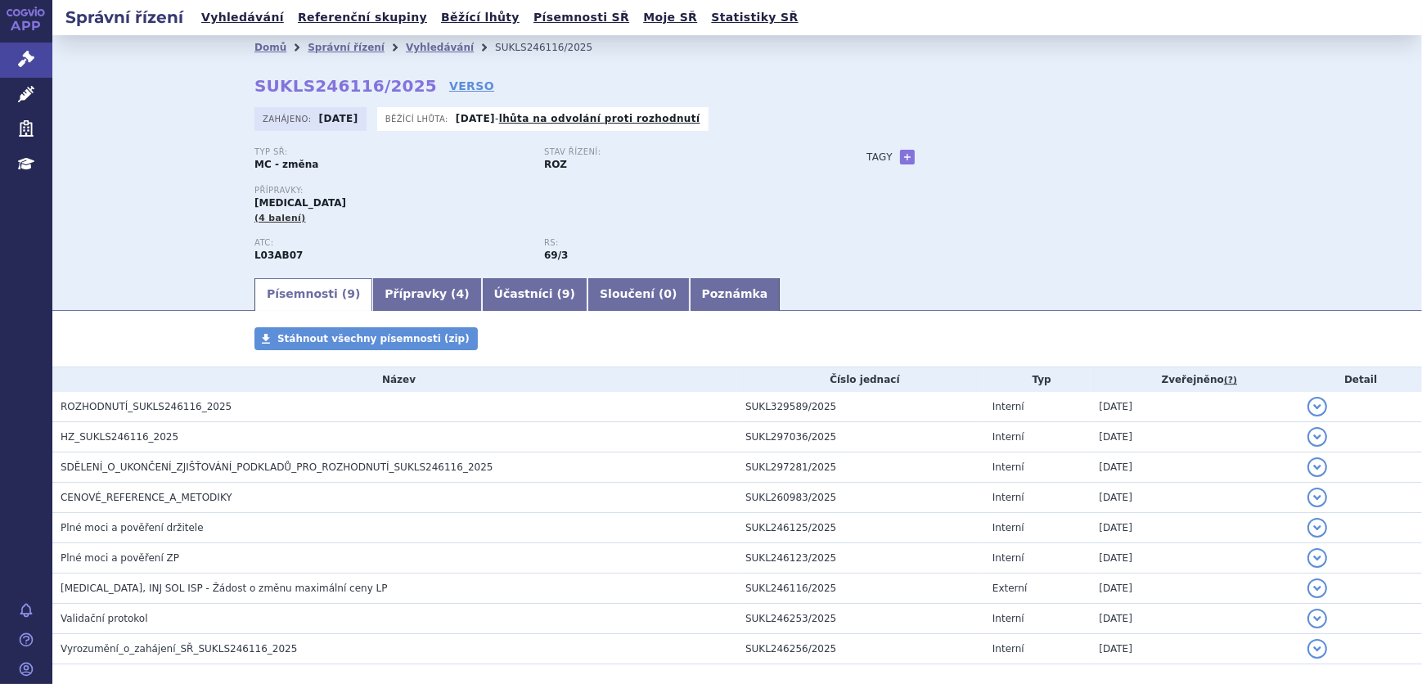
scroll to position [74, 0]
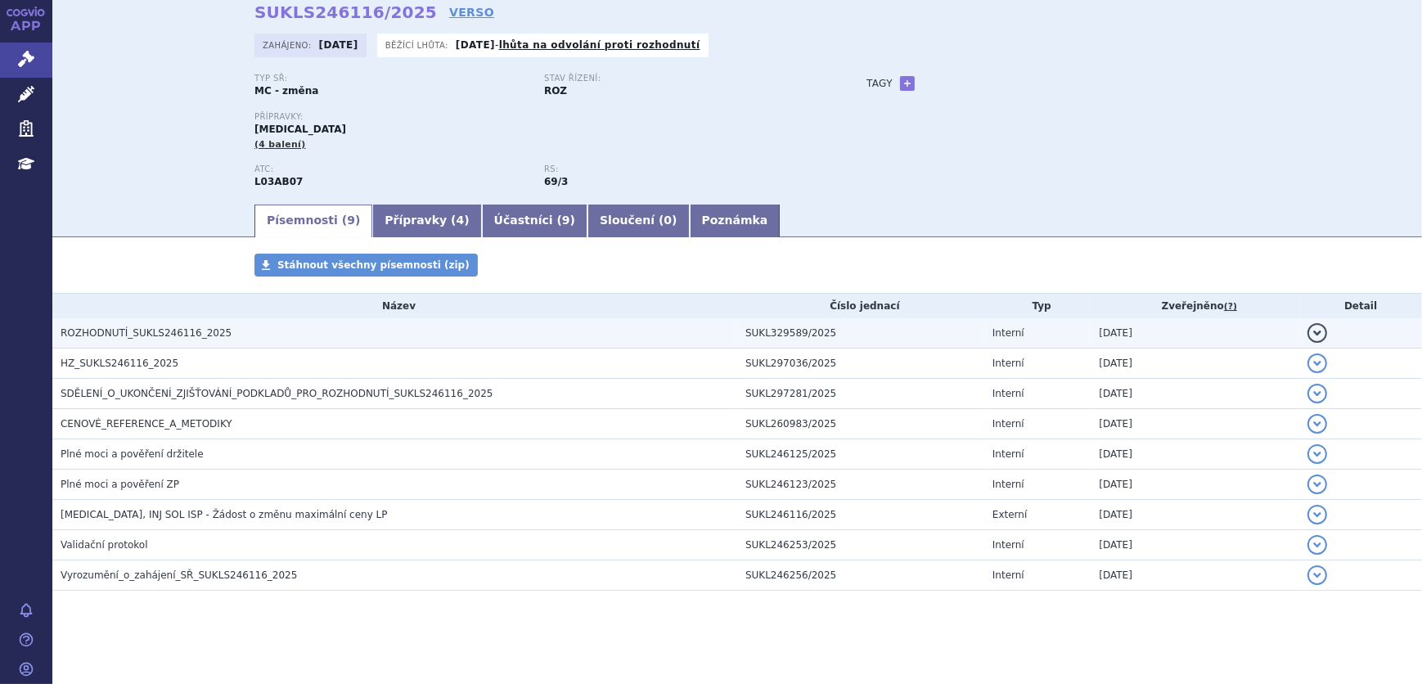
click at [286, 331] on h3 "ROZHODNUTÍ_SUKLS246116_2025" at bounding box center [399, 333] width 677 height 16
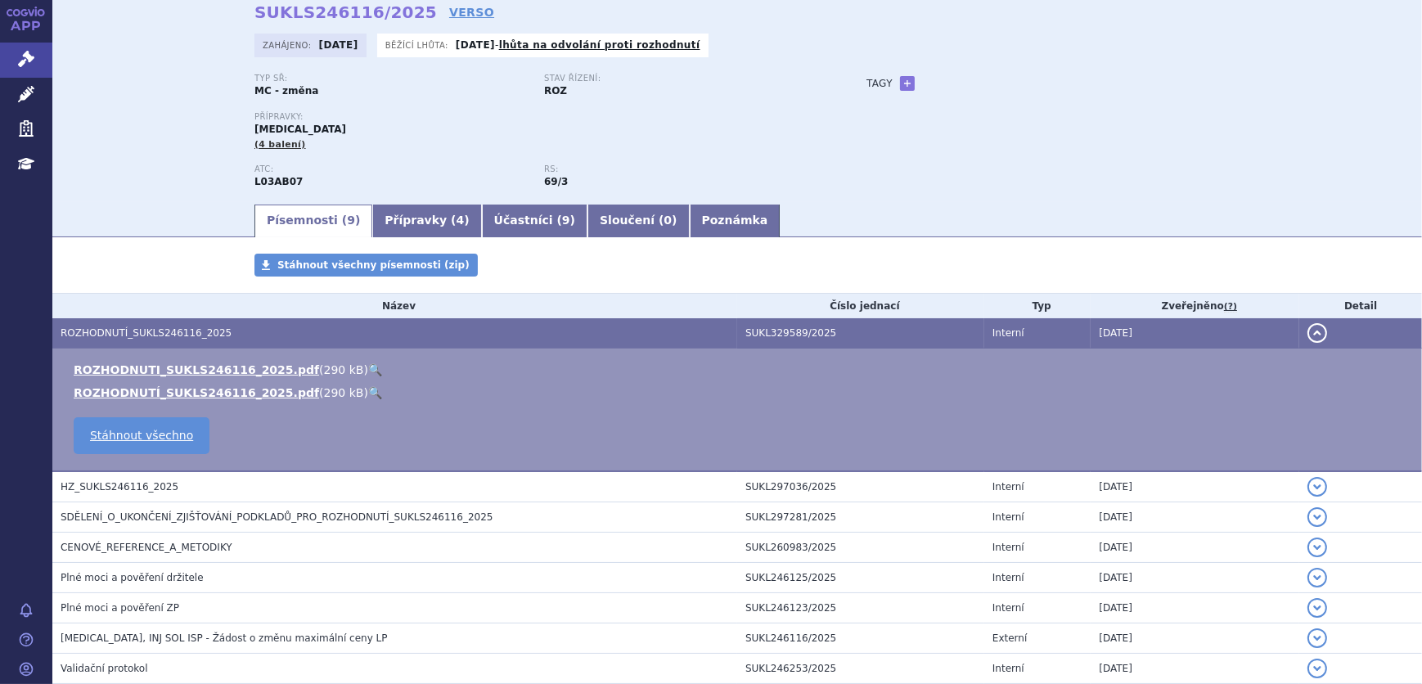
click at [368, 365] on link "🔍" at bounding box center [375, 369] width 14 height 13
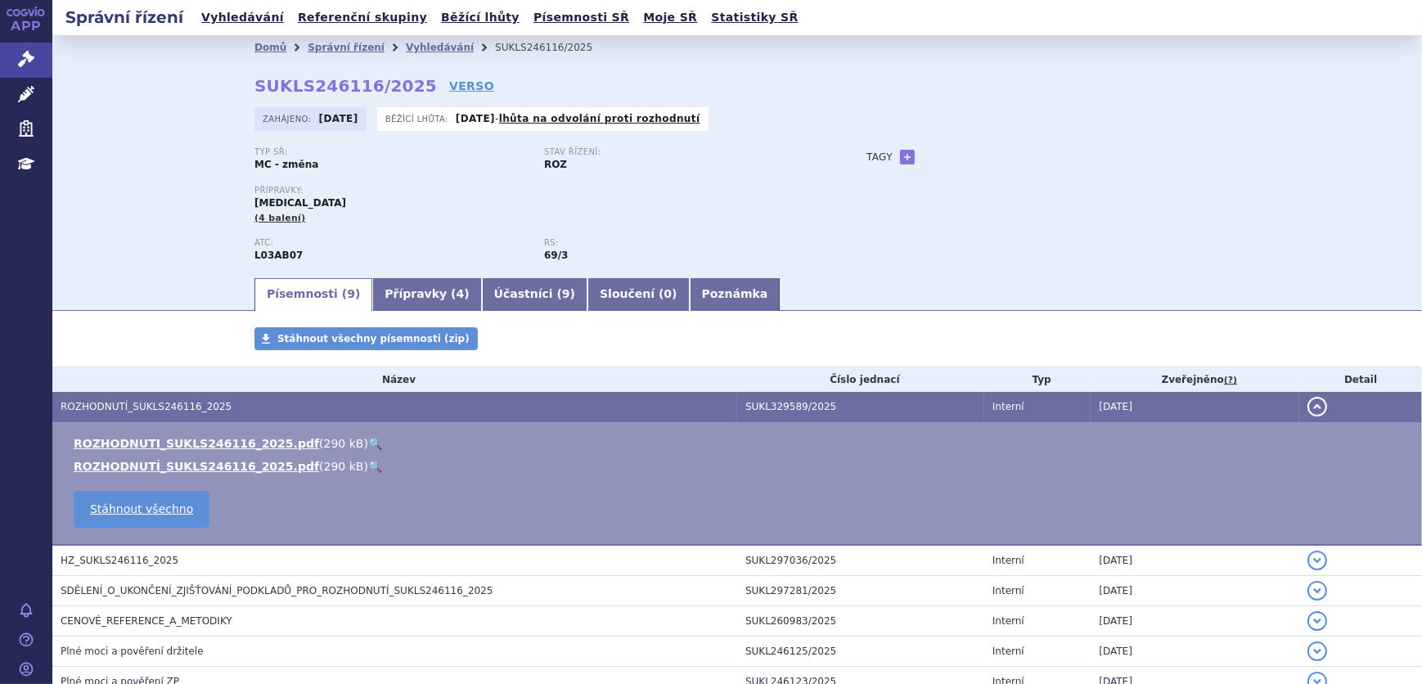
scroll to position [0, 0]
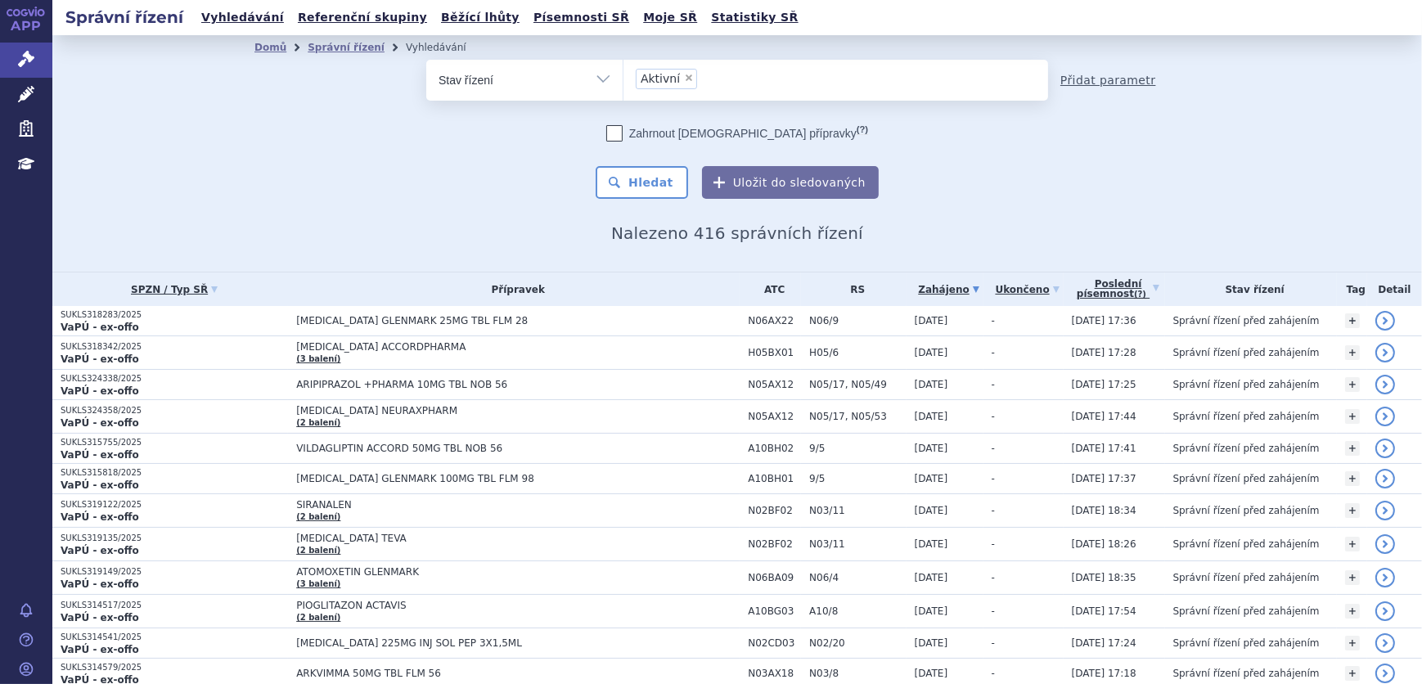
click at [1078, 74] on link "Přidat parametr" at bounding box center [1108, 80] width 96 height 16
select select "filter-all"
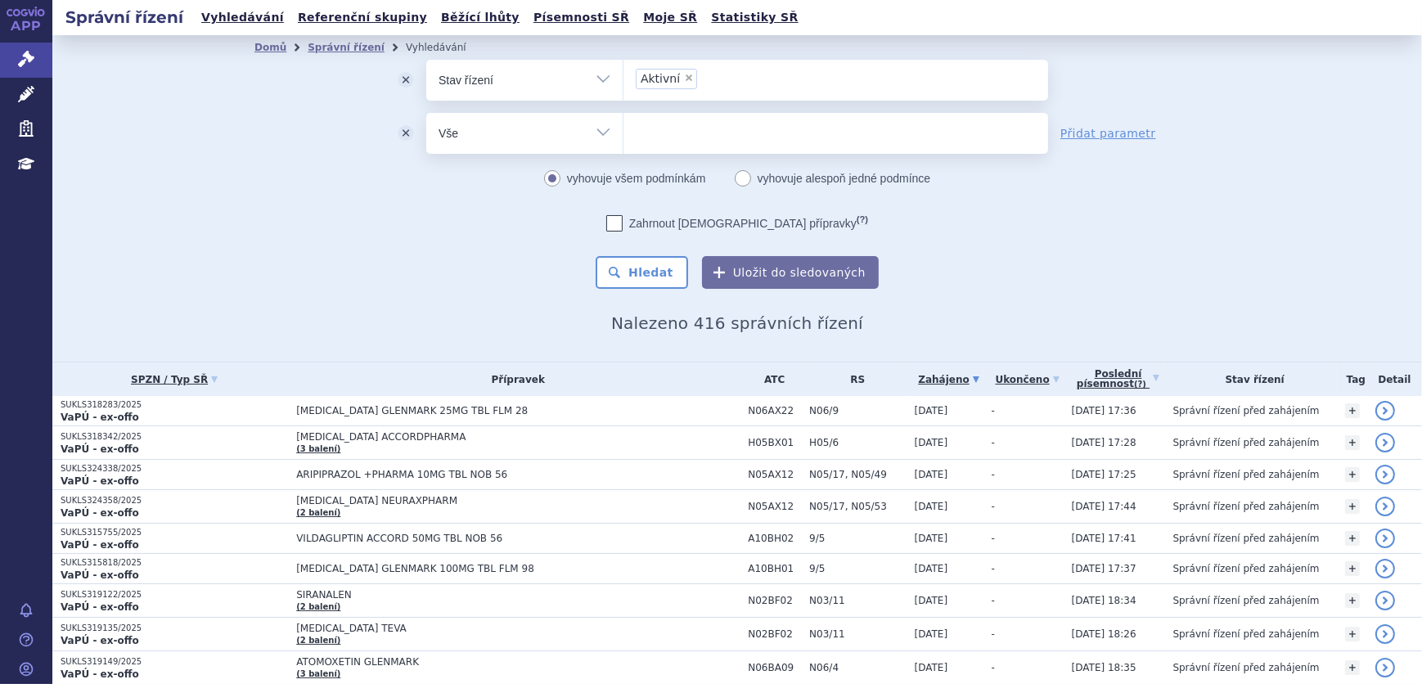
click at [569, 137] on select "Vše Spisová značka Typ SŘ Přípravek/SUKL kód Účastník/Držitel" at bounding box center [524, 131] width 196 height 37
click at [751, 63] on ul "× Aktivní" at bounding box center [835, 78] width 425 height 36
click at [623, 63] on select "Aktivní" at bounding box center [623, 79] width 1 height 41
click at [665, 277] on button "Hledat" at bounding box center [642, 272] width 92 height 33
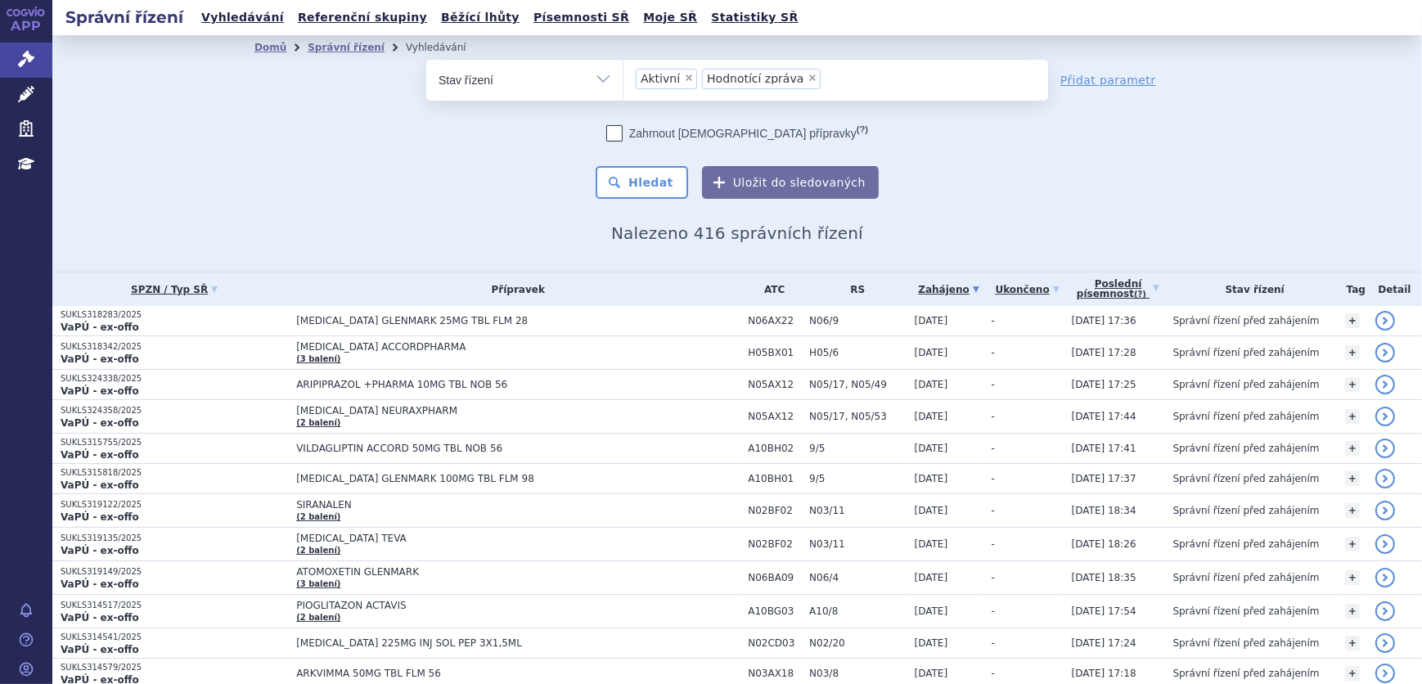
click at [808, 80] on span "×" at bounding box center [813, 78] width 10 height 10
click at [623, 80] on select "Aktivní Hodnotící zpráva" at bounding box center [623, 79] width 1 height 41
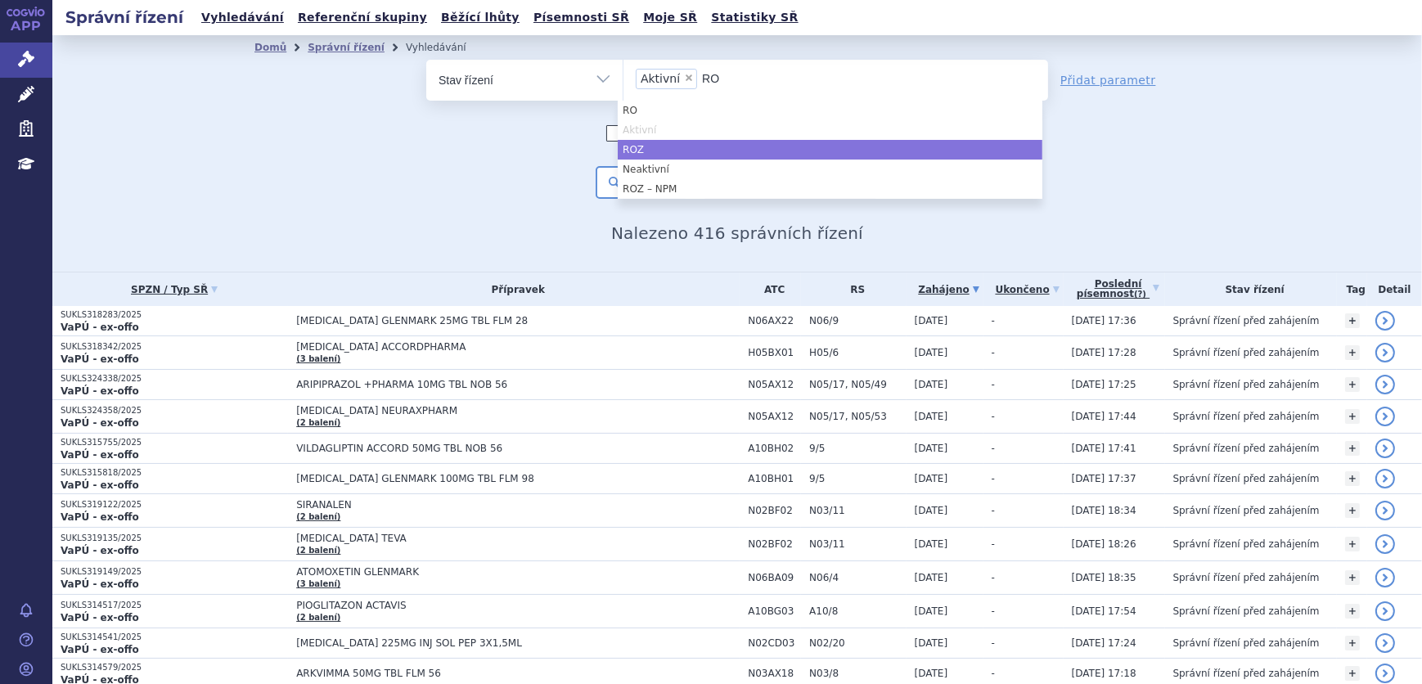
type input "RO"
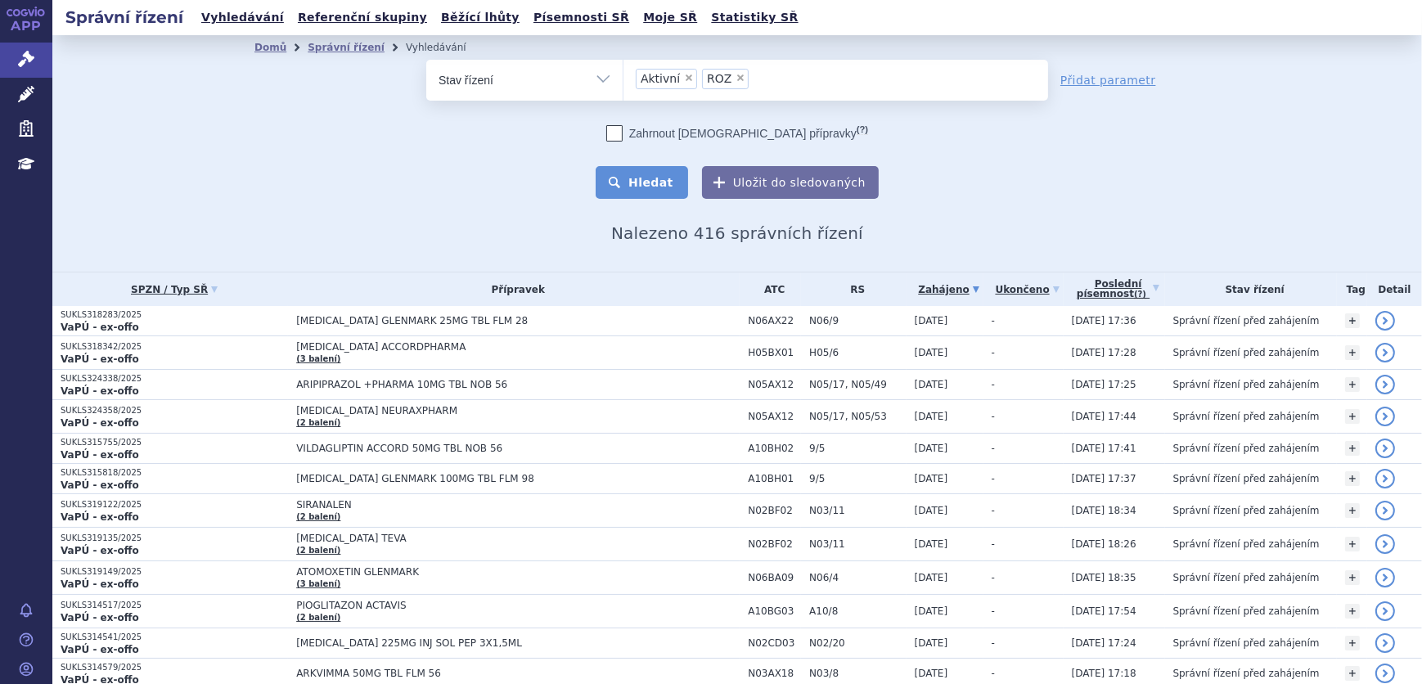
click at [665, 187] on button "Hledat" at bounding box center [642, 182] width 92 height 33
